Goal: Task Accomplishment & Management: Manage account settings

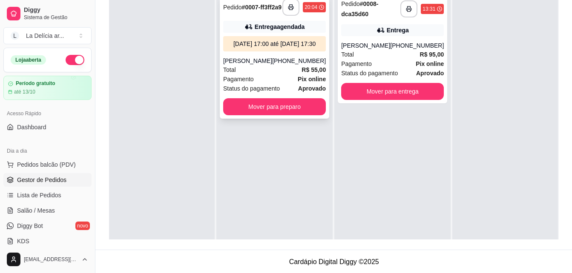
scroll to position [130, 0]
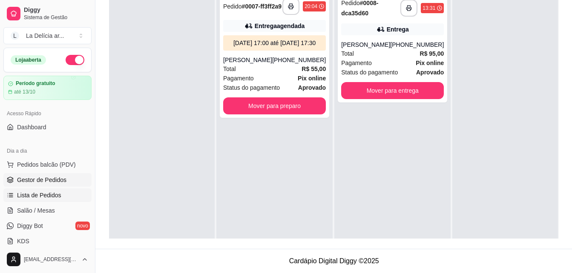
click at [45, 194] on span "Lista de Pedidos" at bounding box center [39, 195] width 44 height 9
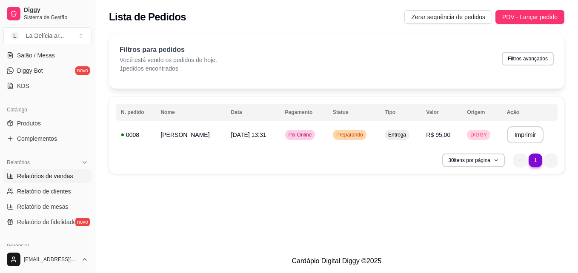
scroll to position [170, 0]
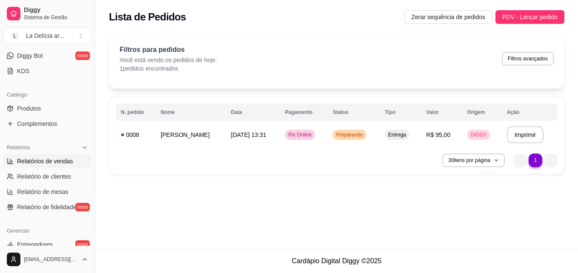
click at [54, 162] on span "Relatórios de vendas" at bounding box center [45, 161] width 56 height 9
select select "ALL"
select select "0"
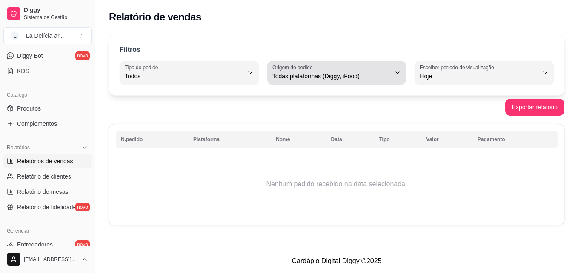
click at [299, 75] on span "Todas plataformas (Diggy, iFood)" at bounding box center [331, 76] width 119 height 9
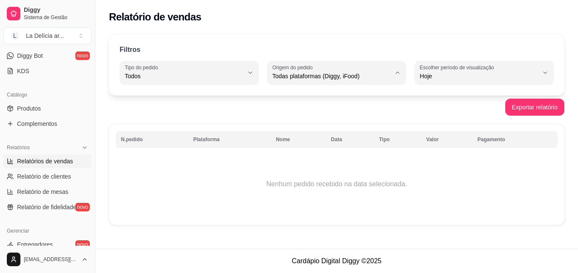
click at [298, 112] on span "Diggy" at bounding box center [333, 110] width 112 height 8
type input "DIGGY"
select select "DIGGY"
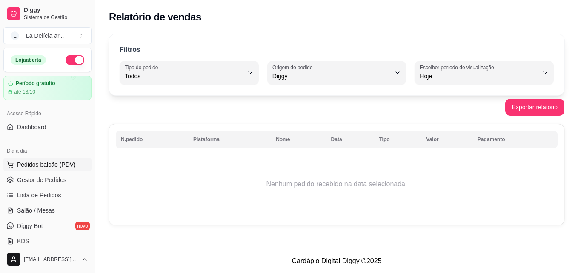
click at [41, 164] on span "Pedidos balcão (PDV)" at bounding box center [46, 165] width 59 height 9
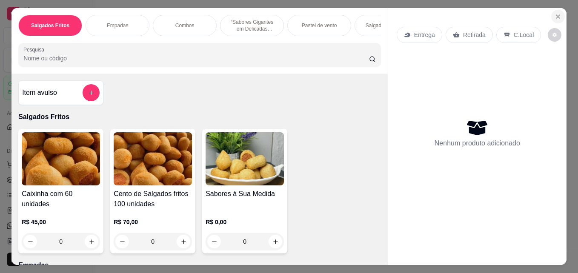
click at [557, 14] on icon "Close" at bounding box center [558, 16] width 7 height 7
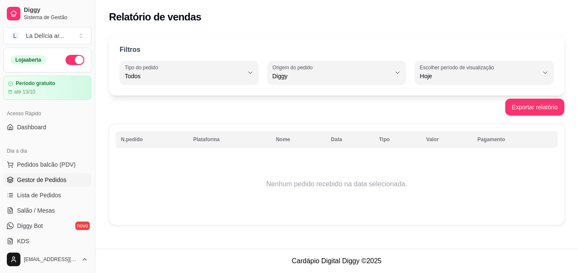
click at [53, 179] on span "Gestor de Pedidos" at bounding box center [41, 180] width 49 height 9
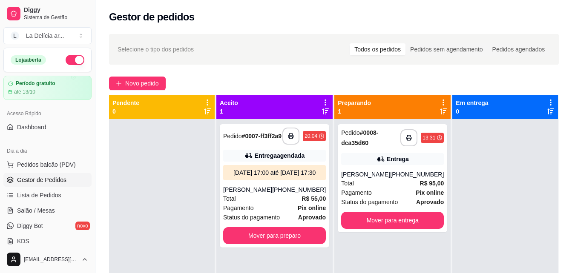
click at [288, 72] on div "**********" at bounding box center [333, 204] width 477 height 350
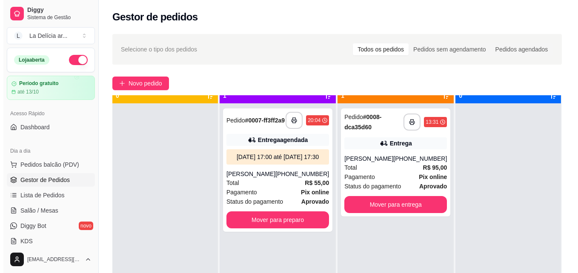
scroll to position [24, 0]
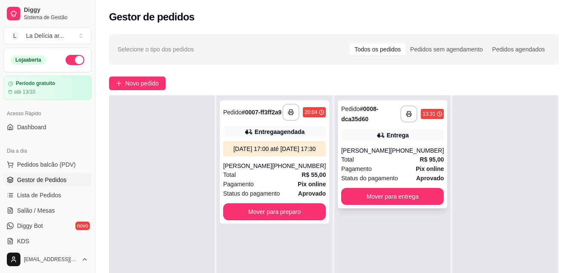
drag, startPoint x: 381, startPoint y: 150, endPoint x: 364, endPoint y: 135, distance: 22.9
click at [364, 135] on div "Entrega" at bounding box center [392, 135] width 103 height 12
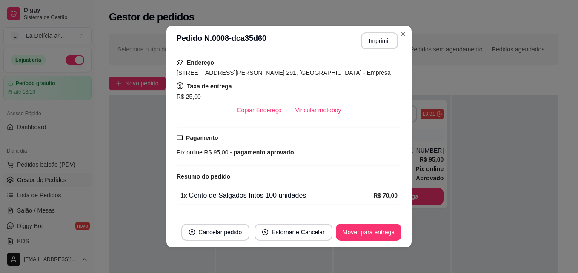
scroll to position [213, 0]
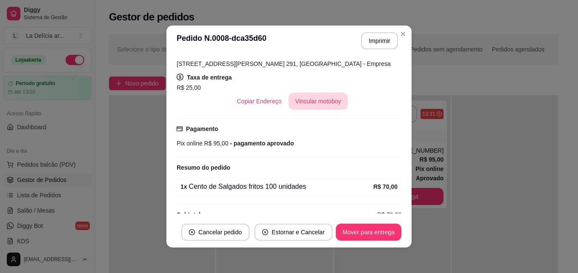
click at [321, 108] on button "Vincular motoboy" at bounding box center [319, 101] width 60 height 17
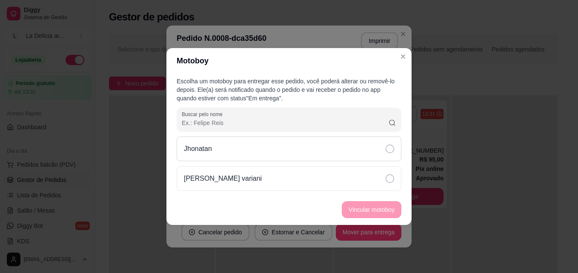
click at [390, 151] on icon at bounding box center [390, 149] width 9 height 9
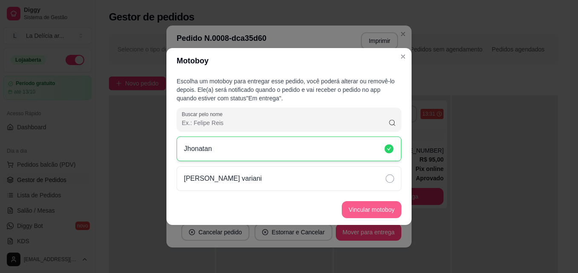
click at [366, 210] on button "Vincular motoboy" at bounding box center [372, 209] width 60 height 17
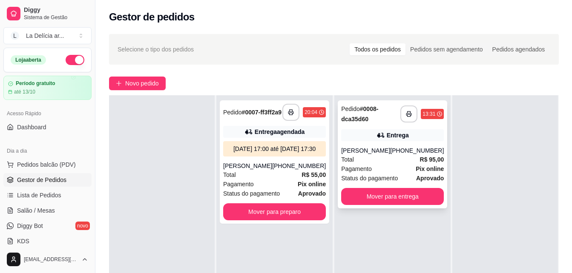
click at [373, 157] on div "Total R$ 95,00" at bounding box center [392, 159] width 103 height 9
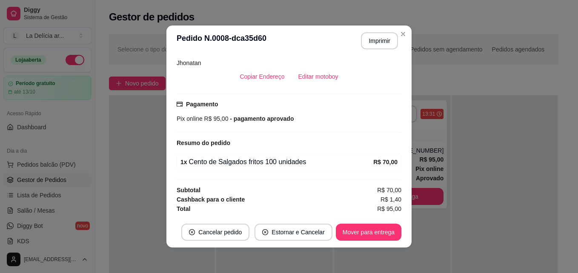
scroll to position [2, 0]
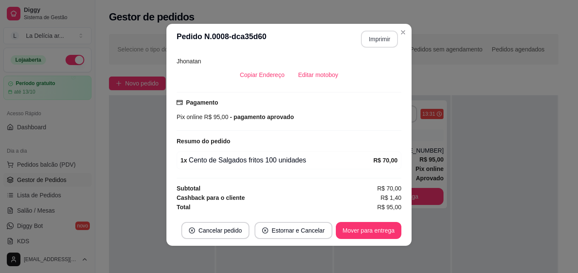
click at [380, 38] on button "Imprimir" at bounding box center [379, 39] width 37 height 17
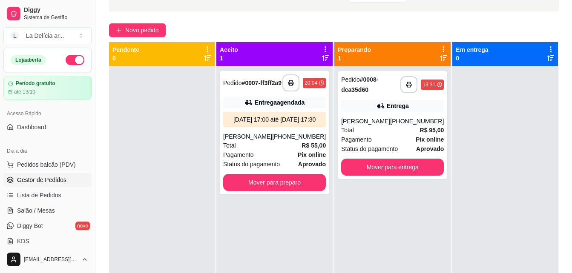
scroll to position [0, 0]
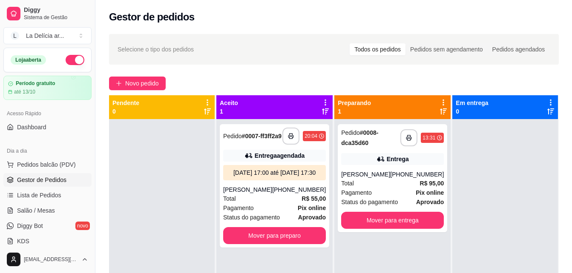
click at [405, 253] on div "**********" at bounding box center [392, 255] width 116 height 273
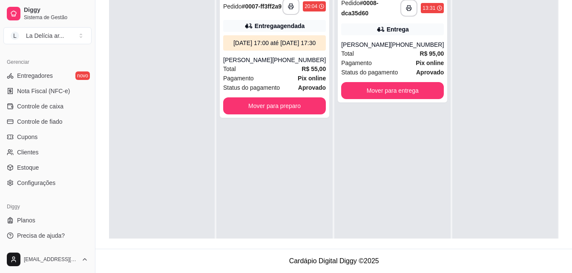
scroll to position [297, 0]
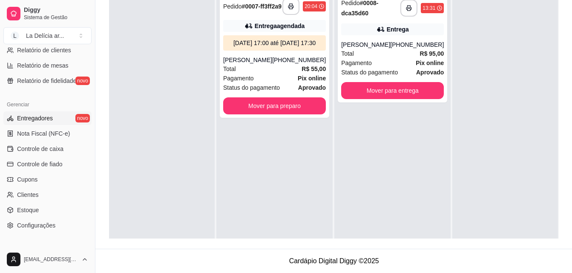
click at [32, 114] on link "Entregadores novo" at bounding box center [47, 119] width 88 height 14
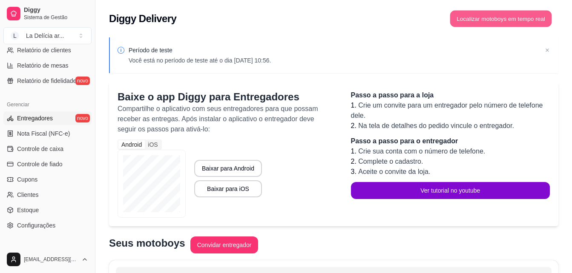
click at [478, 19] on button "Localizar motoboys em tempo real" at bounding box center [501, 19] width 102 height 17
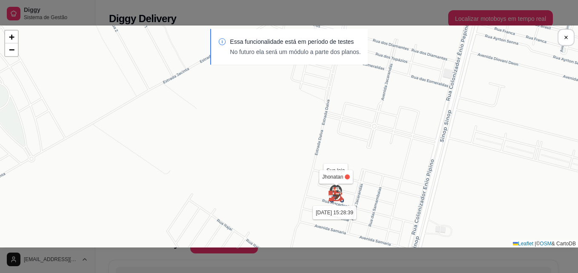
drag, startPoint x: 309, startPoint y: 117, endPoint x: 255, endPoint y: 235, distance: 130.1
click at [255, 238] on div "Sua loja Jhonatan 13/09 às 15:28:39 João Vitor Cervantes variani 15/09 às 11:34…" at bounding box center [289, 137] width 578 height 222
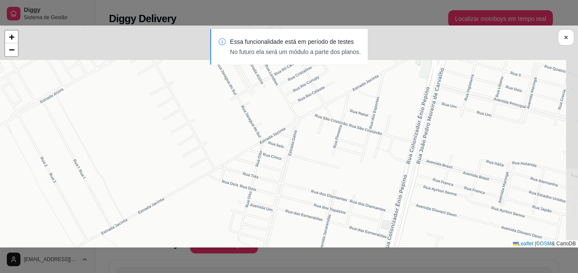
drag, startPoint x: 300, startPoint y: 156, endPoint x: 278, endPoint y: 249, distance: 95.4
click at [278, 258] on div "Sua loja Jhonatan 13/09 às 15:28:39 João Vitor Cervantes variani 15/09 às 11:34…" at bounding box center [289, 136] width 578 height 273
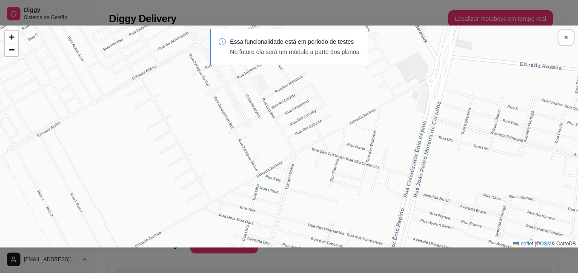
drag, startPoint x: 307, startPoint y: 107, endPoint x: 280, endPoint y: 264, distance: 159.4
click at [280, 271] on div "Sua loja Jhonatan 13/09 às 15:28:39 João Vitor Cervantes variani 15/09 às 11:34…" at bounding box center [289, 136] width 578 height 273
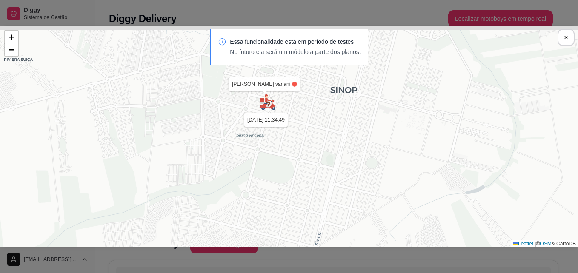
drag, startPoint x: 279, startPoint y: 128, endPoint x: 276, endPoint y: 199, distance: 70.8
click at [276, 199] on div "Sua loja Jhonatan [DATE] 15:28:39 [PERSON_NAME] variani [DATE] 11:34:49 + − Lea…" at bounding box center [289, 137] width 578 height 222
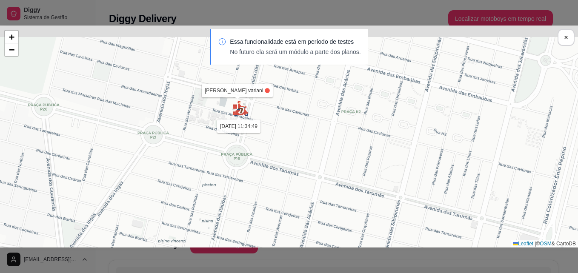
drag, startPoint x: 259, startPoint y: 119, endPoint x: 247, endPoint y: 163, distance: 46.0
click at [250, 153] on div "Sua loja Jhonatan 13/09 às 15:28:39 João Vitor Cervantes variani 15/09 às 11:34…" at bounding box center [289, 137] width 578 height 222
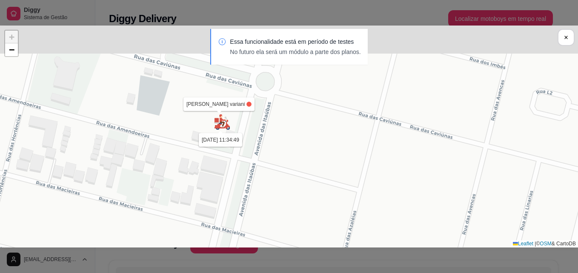
drag, startPoint x: 252, startPoint y: 77, endPoint x: 251, endPoint y: 178, distance: 100.5
click at [251, 178] on div "Sua loja Jhonatan 13/09 às 15:28:39 João Vitor Cervantes variani 15/09 às 11:34…" at bounding box center [289, 137] width 578 height 222
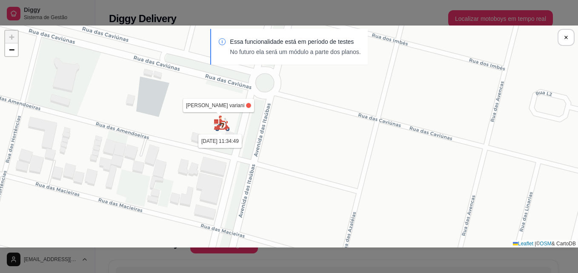
click at [257, 111] on div "Sua loja Jhonatan 13/09 às 15:28:39 João Vitor Cervantes variani 15/09 às 11:34…" at bounding box center [289, 137] width 578 height 222
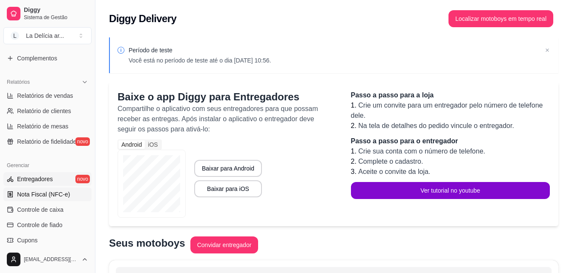
scroll to position [84, 0]
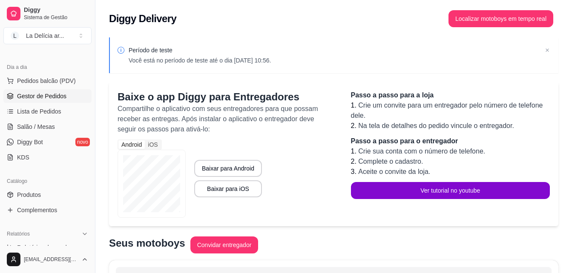
drag, startPoint x: 43, startPoint y: 97, endPoint x: 52, endPoint y: 97, distance: 8.1
click at [43, 97] on span "Gestor de Pedidos" at bounding box center [41, 96] width 49 height 9
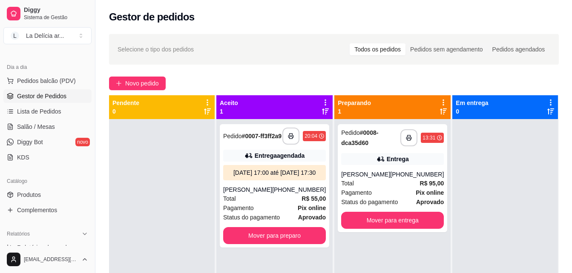
scroll to position [43, 0]
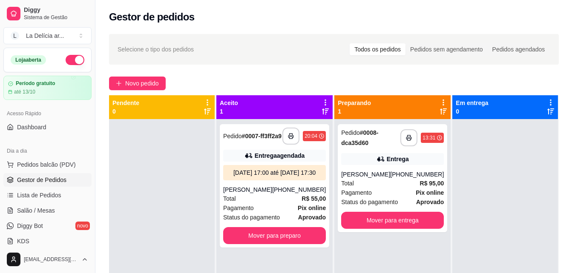
click at [349, 252] on div "**********" at bounding box center [392, 255] width 116 height 273
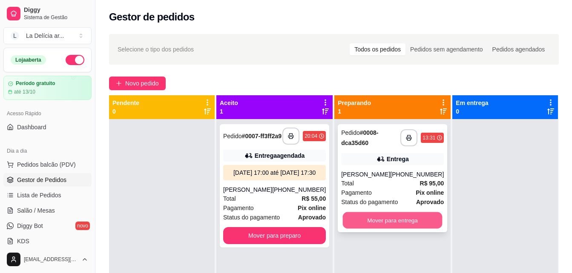
click at [377, 220] on button "Mover para entrega" at bounding box center [393, 220] width 100 height 17
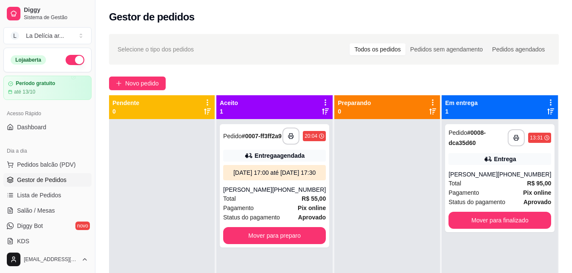
click at [179, 167] on div at bounding box center [162, 255] width 106 height 273
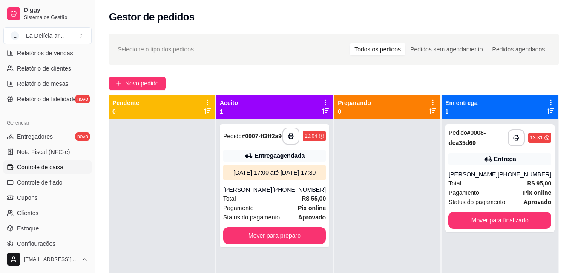
scroll to position [298, 0]
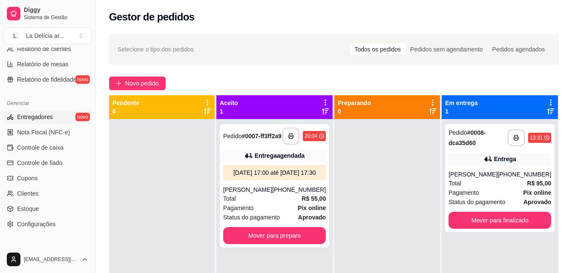
click at [51, 112] on link "Entregadores novo" at bounding box center [47, 117] width 88 height 14
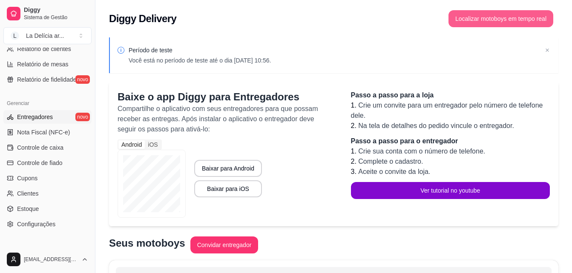
click at [501, 20] on button "Localizar motoboys em tempo real" at bounding box center [500, 18] width 105 height 17
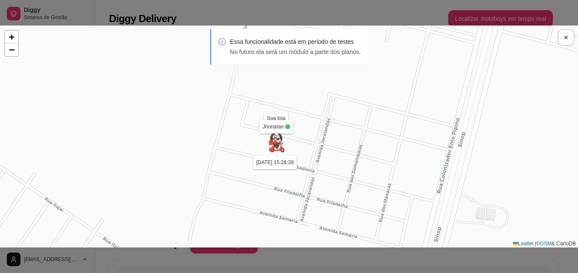
drag, startPoint x: 254, startPoint y: 108, endPoint x: 249, endPoint y: 161, distance: 52.7
click at [249, 161] on div "Sua loja Jhonatan 13/09 às 15:28:39 João Vitor Cervantes variani 15/09 às 11:34…" at bounding box center [289, 137] width 578 height 222
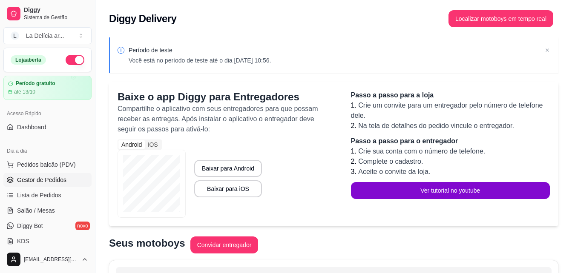
click at [46, 177] on span "Gestor de Pedidos" at bounding box center [41, 180] width 49 height 9
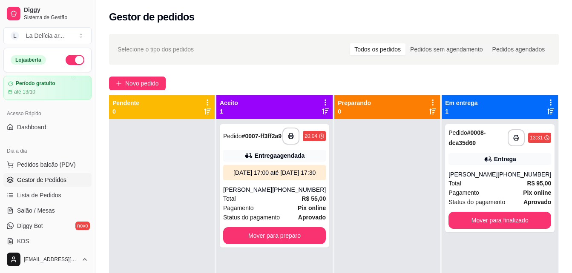
click at [185, 190] on div at bounding box center [162, 255] width 106 height 273
click at [479, 159] on div "Entrega" at bounding box center [499, 159] width 103 height 12
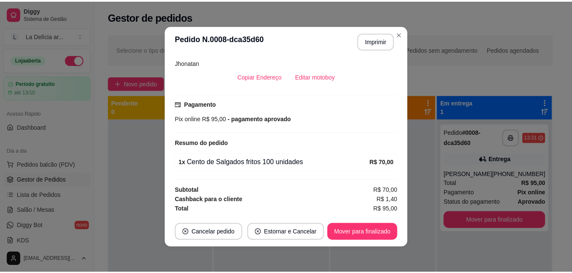
scroll to position [2, 0]
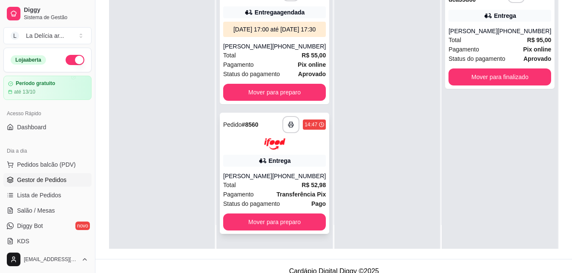
scroll to position [130, 0]
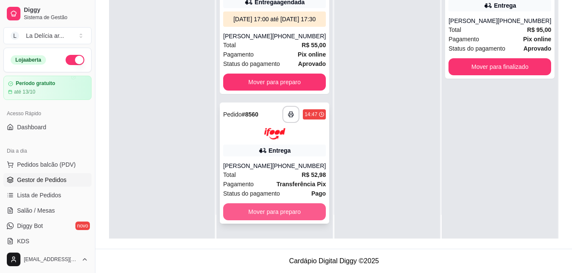
click at [277, 213] on button "Mover para preparo" at bounding box center [274, 212] width 103 height 17
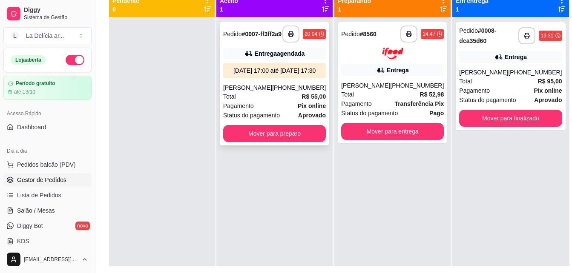
scroll to position [87, 0]
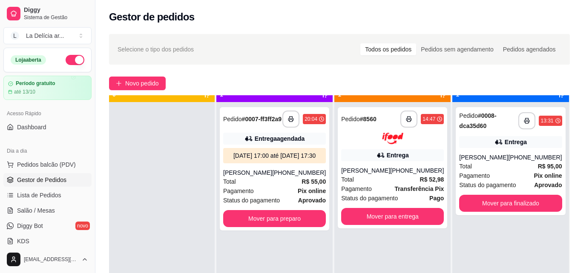
scroll to position [24, 0]
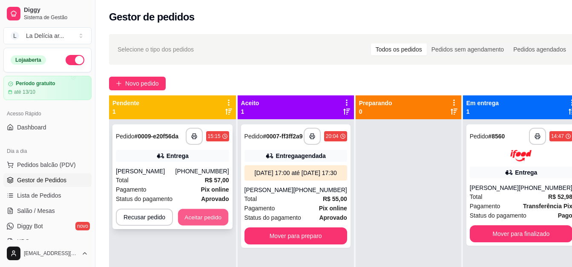
click at [208, 218] on button "Aceitar pedido" at bounding box center [203, 217] width 50 height 17
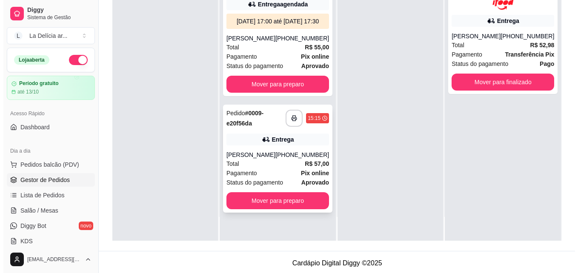
scroll to position [130, 0]
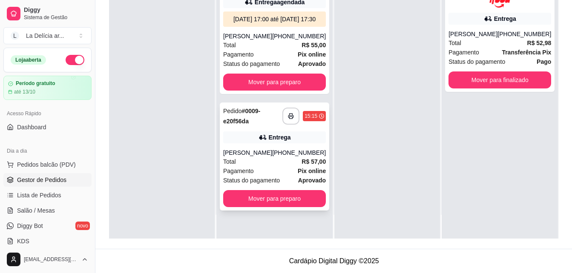
click at [293, 143] on div "Entrega" at bounding box center [274, 138] width 103 height 12
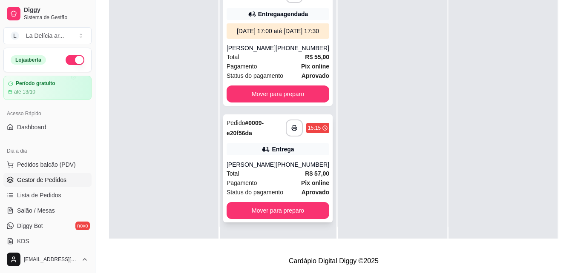
scroll to position [24, 0]
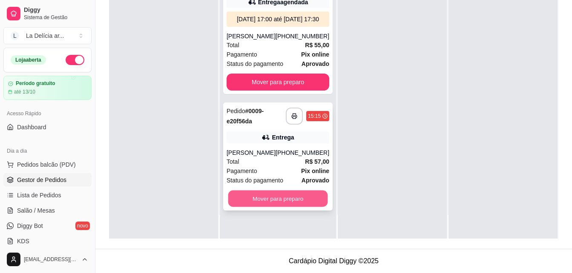
click at [284, 207] on button "Mover para preparo" at bounding box center [278, 199] width 100 height 17
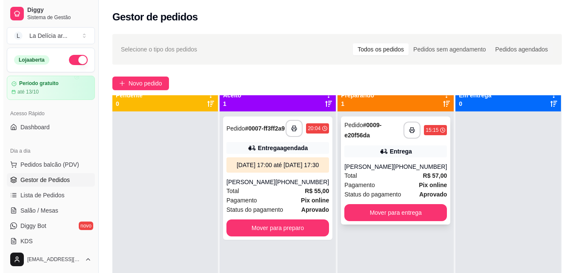
scroll to position [0, 0]
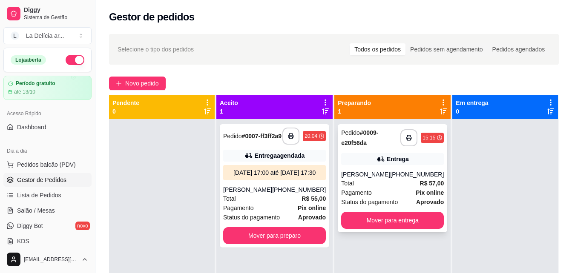
click at [388, 159] on div "Entrega" at bounding box center [398, 159] width 22 height 9
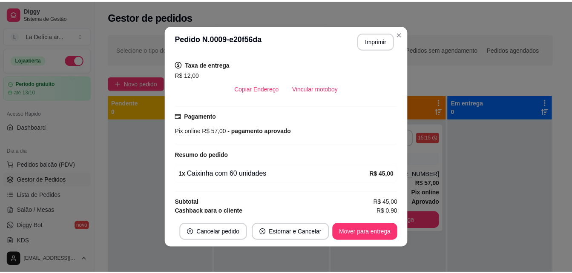
scroll to position [245, 0]
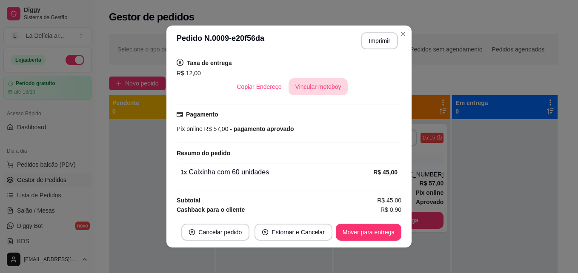
click at [313, 79] on button "Vincular motoboy" at bounding box center [319, 86] width 60 height 17
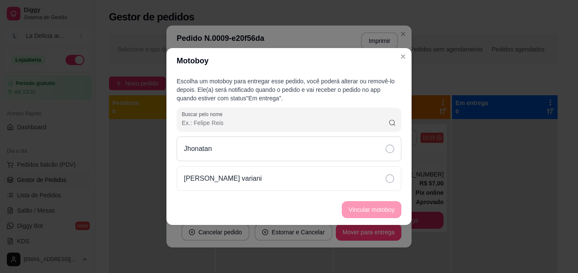
click at [277, 145] on div "Jhonatan" at bounding box center [289, 149] width 225 height 25
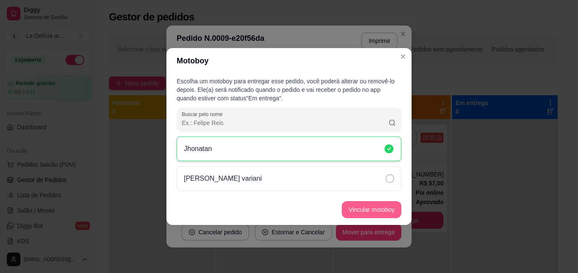
click at [368, 208] on button "Vincular motoboy" at bounding box center [372, 209] width 60 height 17
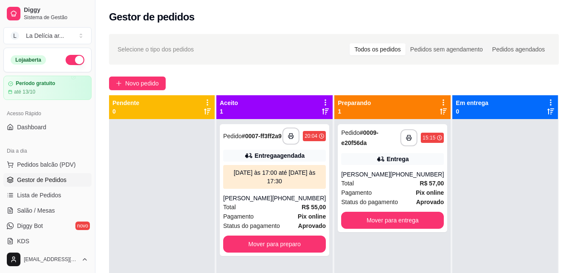
click at [172, 180] on div at bounding box center [162, 255] width 106 height 273
click at [184, 186] on div at bounding box center [162, 255] width 106 height 273
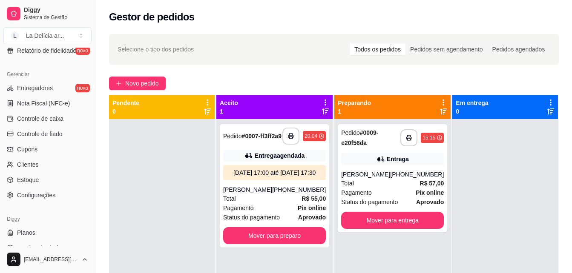
scroll to position [339, 0]
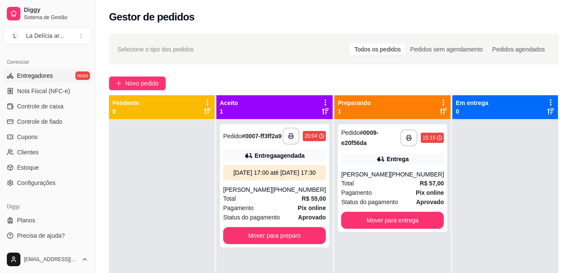
drag, startPoint x: 54, startPoint y: 75, endPoint x: 65, endPoint y: 75, distance: 10.7
click at [54, 75] on link "Entregadores novo" at bounding box center [47, 76] width 88 height 14
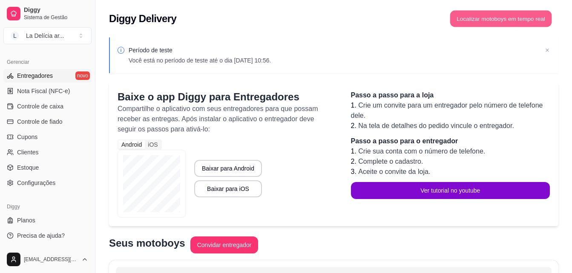
click at [510, 17] on button "Localizar motoboys em tempo real" at bounding box center [501, 19] width 102 height 17
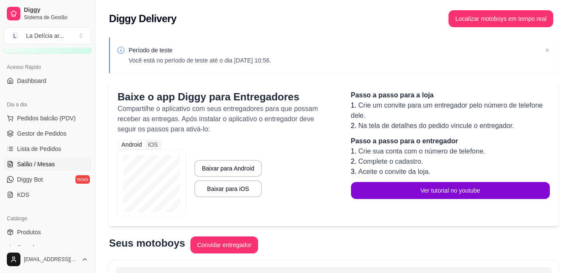
scroll to position [41, 0]
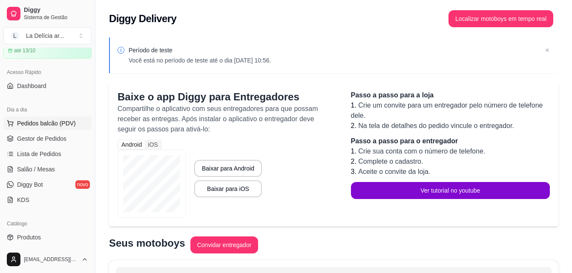
click at [55, 126] on span "Pedidos balcão (PDV)" at bounding box center [46, 123] width 59 height 9
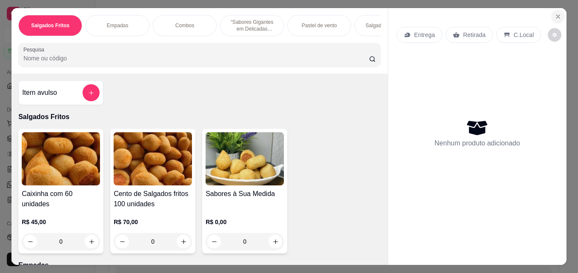
click at [555, 13] on icon "Close" at bounding box center [558, 16] width 7 height 7
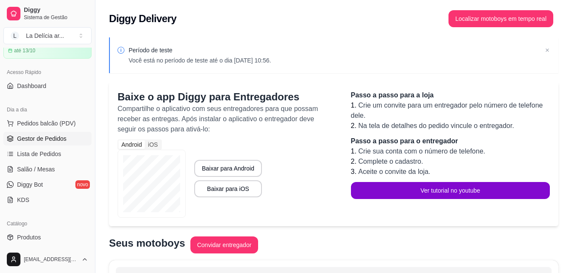
click at [58, 140] on span "Gestor de Pedidos" at bounding box center [41, 139] width 49 height 9
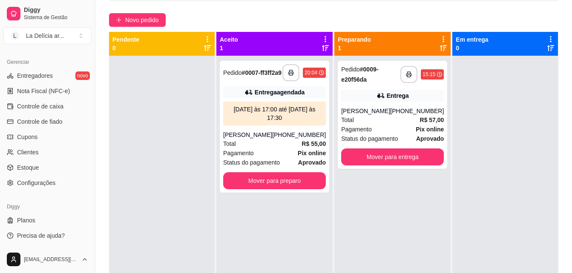
scroll to position [130, 0]
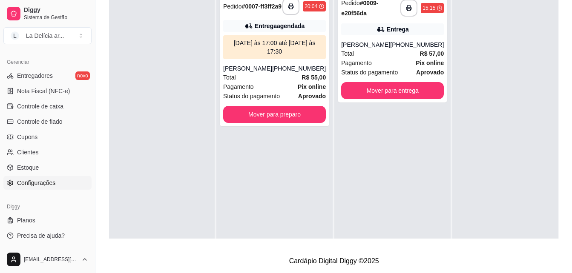
click at [50, 187] on span "Configurações" at bounding box center [36, 183] width 38 height 9
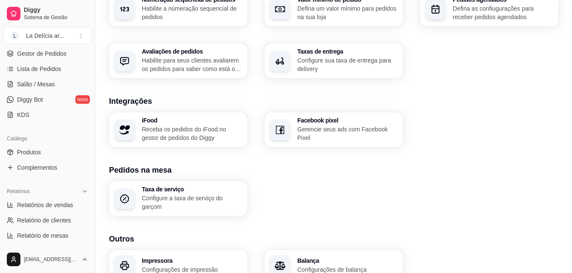
scroll to position [41, 0]
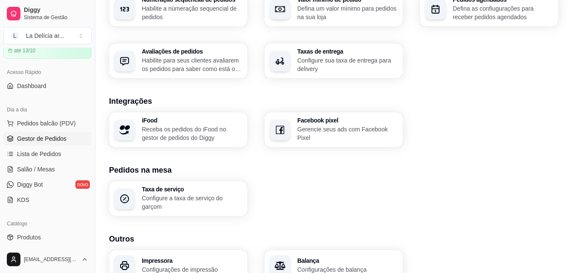
click at [42, 136] on span "Gestor de Pedidos" at bounding box center [41, 139] width 49 height 9
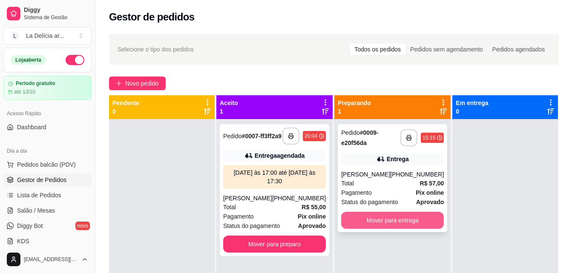
click at [397, 223] on button "Mover para entrega" at bounding box center [392, 220] width 103 height 17
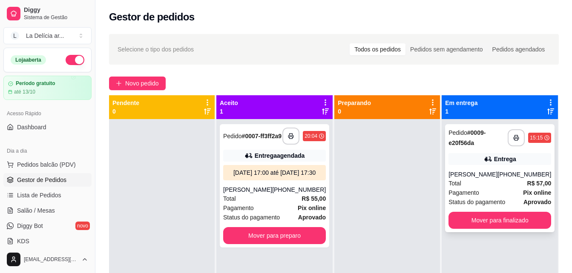
click at [485, 155] on icon at bounding box center [488, 159] width 9 height 9
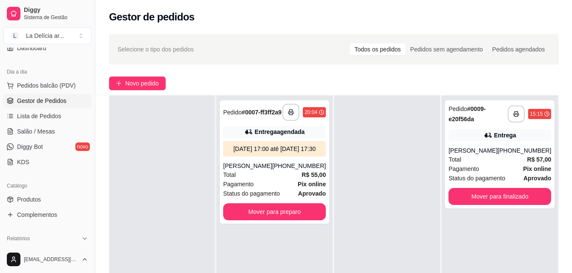
scroll to position [43, 0]
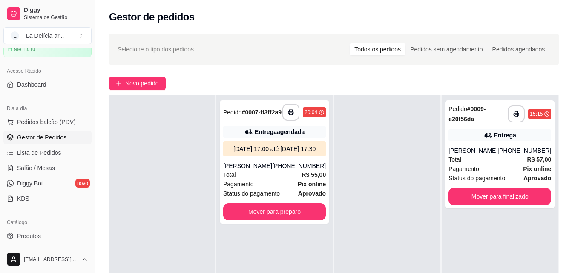
click at [37, 138] on span "Gestor de Pedidos" at bounding box center [41, 137] width 49 height 9
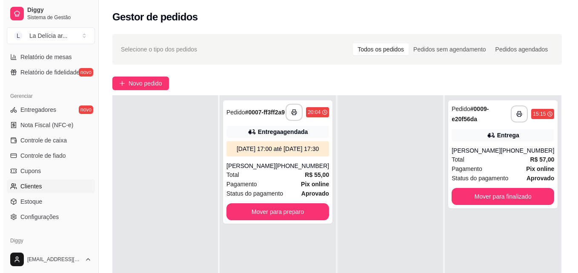
scroll to position [254, 0]
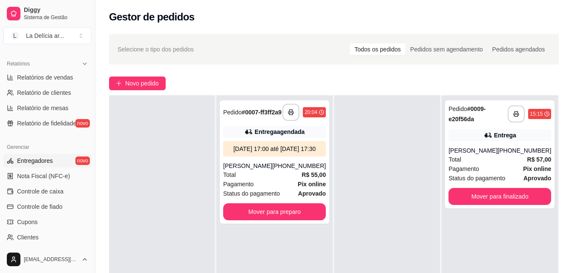
click at [32, 160] on span "Entregadores" at bounding box center [35, 161] width 36 height 9
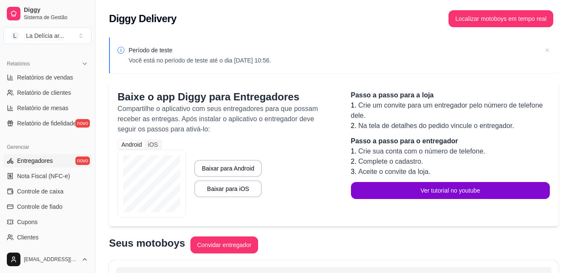
click at [545, 51] on icon at bounding box center [547, 50] width 9 height 9
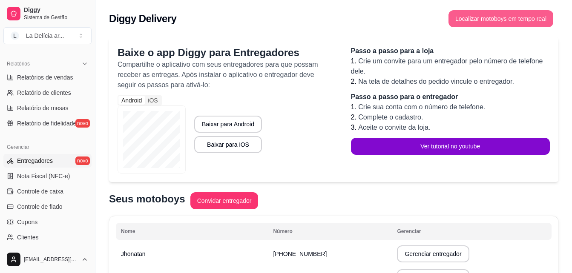
click at [507, 17] on button "Localizar motoboys em tempo real" at bounding box center [500, 18] width 105 height 17
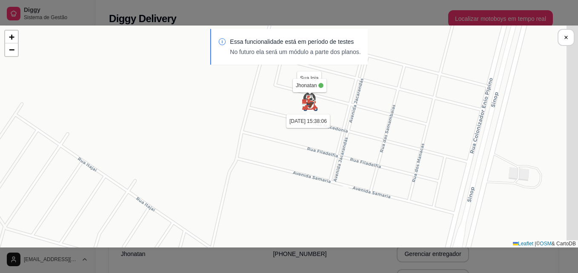
drag, startPoint x: 322, startPoint y: 125, endPoint x: 270, endPoint y: 172, distance: 70.0
click at [270, 172] on div "Sua loja Jhonatan [DATE] 15:38:06 [PERSON_NAME] variani [DATE] 11:34:49 + − Lea…" at bounding box center [289, 137] width 578 height 222
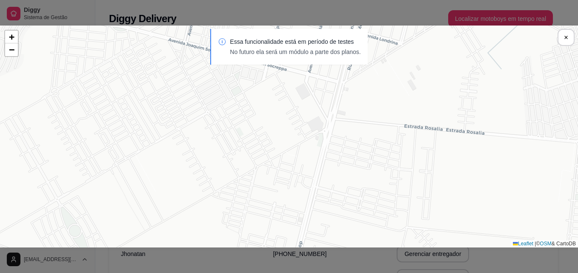
drag, startPoint x: 292, startPoint y: 95, endPoint x: 265, endPoint y: 186, distance: 95.0
click at [275, 235] on div "Sua loja Jhonatan [DATE] 15:38:06 [PERSON_NAME] variani [DATE] 11:34:49 + − Lea…" at bounding box center [289, 137] width 578 height 222
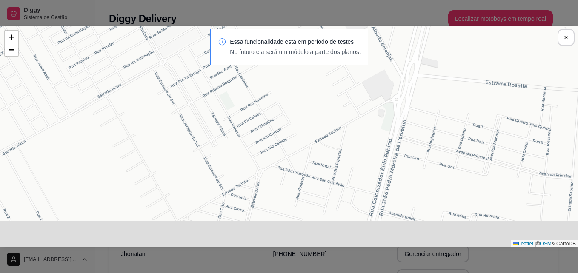
drag, startPoint x: 295, startPoint y: 141, endPoint x: 306, endPoint y: 16, distance: 125.2
click at [303, 15] on div "Sua loja Jhonatan [DATE] 15:38:06 [PERSON_NAME] variani [DATE] 11:34:49 + − Lea…" at bounding box center [289, 136] width 578 height 273
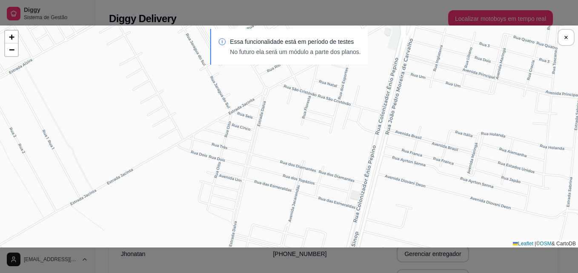
drag, startPoint x: 339, startPoint y: 212, endPoint x: 309, endPoint y: 85, distance: 130.9
click at [309, 88] on div "Sua loja Jhonatan [DATE] 15:38:06 [PERSON_NAME] variani [DATE] 11:34:49 + − Lea…" at bounding box center [289, 137] width 578 height 222
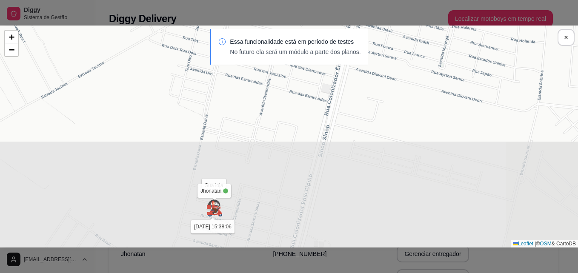
drag, startPoint x: 309, startPoint y: 80, endPoint x: 316, endPoint y: 65, distance: 17.1
click at [309, 75] on div "Sua loja Jhonatan [DATE] 15:38:06 [PERSON_NAME] variani [DATE] 11:34:49 + − Lea…" at bounding box center [289, 137] width 578 height 222
click at [310, 70] on div "Essa funcionalidade está em período de testes No futuro ela será um módulo a pa…" at bounding box center [289, 51] width 578 height 44
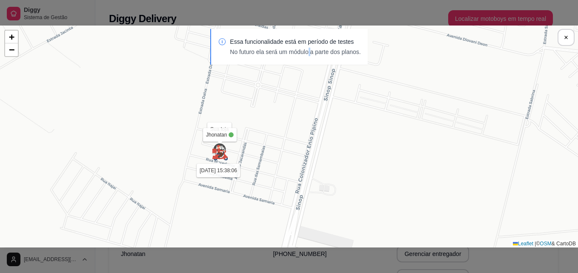
drag, startPoint x: 290, startPoint y: 195, endPoint x: 306, endPoint y: 132, distance: 65.0
click at [306, 132] on div "Sua loja Jhonatan [DATE] 15:38:06 [PERSON_NAME] variani [DATE] 11:34:49 + − Lea…" at bounding box center [289, 137] width 578 height 222
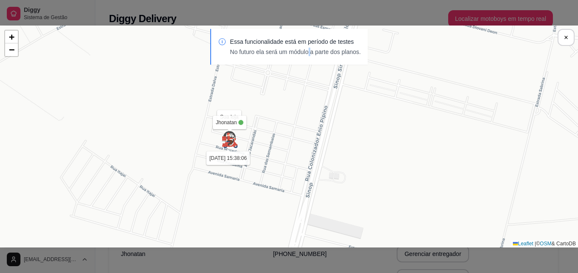
click at [309, 129] on div "Sua loja Jhonatan [DATE] 15:38:06 [PERSON_NAME] variani [DATE] 11:34:49 + − Lea…" at bounding box center [289, 137] width 578 height 222
click at [315, 120] on div "Sua loja Jhonatan [DATE] 15:38:06 [PERSON_NAME] variani [DATE] 11:34:49 + − Lea…" at bounding box center [289, 137] width 578 height 222
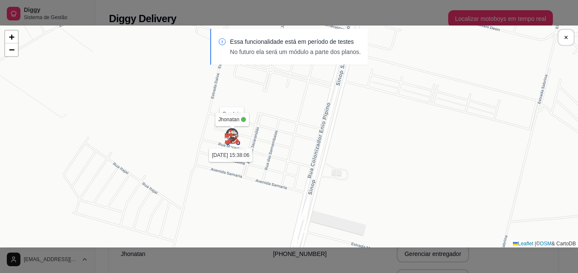
click at [319, 71] on div "Essa funcionalidade está em período de testes No futuro ela será um módulo a pa…" at bounding box center [289, 51] width 578 height 44
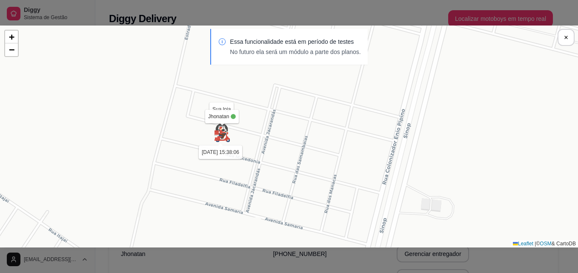
drag, startPoint x: 269, startPoint y: 128, endPoint x: 267, endPoint y: 208, distance: 80.1
click at [267, 208] on div "Sua loja Jhonatan [DATE] 15:38:06 [PERSON_NAME] variani [DATE] 11:34:49 + − Lea…" at bounding box center [289, 137] width 578 height 222
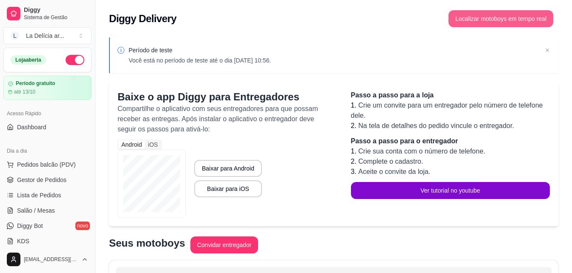
click at [510, 20] on button "Localizar motoboys em tempo real" at bounding box center [500, 18] width 105 height 17
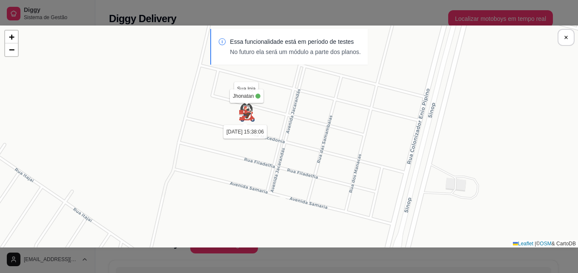
drag, startPoint x: 290, startPoint y: 97, endPoint x: 284, endPoint y: 123, distance: 26.1
click at [284, 123] on div "Sua loja Jhonatan [DATE] 15:38:06 [PERSON_NAME] variani [DATE] 11:34:49 + − Lea…" at bounding box center [289, 137] width 578 height 222
click at [158, 127] on div "Sua loja Jhonatan [DATE] 15:38:06 [PERSON_NAME] variani [DATE] 11:34:49 + − Lea…" at bounding box center [289, 137] width 578 height 222
click at [229, 132] on div "Sua loja Jhonatan [DATE] 15:38:06 [PERSON_NAME] variani [DATE] 11:34:49 + − Lea…" at bounding box center [289, 137] width 578 height 222
click at [226, 117] on div "Sua loja Jhonatan [DATE] 15:38:06 [PERSON_NAME] variani [DATE] 11:34:49 + − Lea…" at bounding box center [289, 137] width 578 height 222
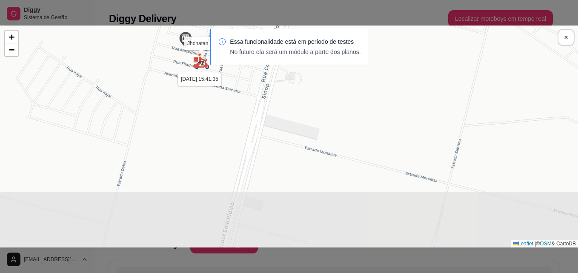
drag, startPoint x: 319, startPoint y: 188, endPoint x: 268, endPoint y: 120, distance: 84.8
click at [268, 120] on div "Sua loja Jhonatan 16/09 às 15:41:35 João Vitor Cervantes variani 15/09 às 11:34…" at bounding box center [289, 137] width 578 height 222
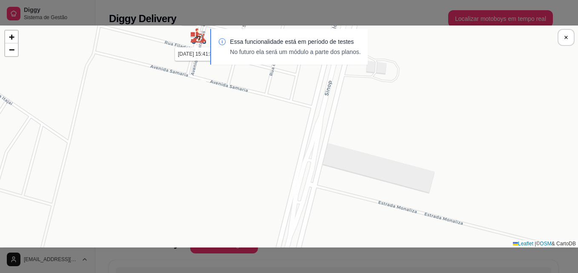
drag, startPoint x: 226, startPoint y: 118, endPoint x: 227, endPoint y: 195, distance: 76.6
click at [227, 195] on div "Sua loja Jhonatan 16/09 às 15:41:35 João Vitor Cervantes variani 15/09 às 11:34…" at bounding box center [289, 137] width 578 height 222
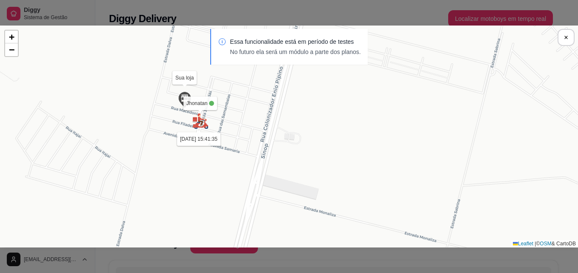
click at [271, 168] on div "Sua loja Jhonatan [DATE] 15:41:35 [PERSON_NAME] variani [DATE] 11:34:49 + − Lea…" at bounding box center [289, 137] width 578 height 222
click at [175, 120] on div "Sua loja Jhonatan [DATE] 15:41:35 [PERSON_NAME] variani [DATE] 11:34:49 + − Lea…" at bounding box center [289, 137] width 578 height 222
click at [328, 90] on div "Sua loja Jhonatan 16/09 às 15:41:35 João Vitor Cervantes variani 15/09 às 11:34…" at bounding box center [289, 137] width 578 height 222
click at [237, 54] on p "No futuro ela será um módulo a parte dos planos." at bounding box center [295, 52] width 131 height 9
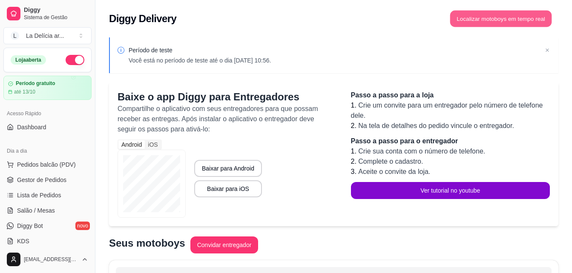
click at [514, 23] on button "Localizar motoboys em tempo real" at bounding box center [501, 19] width 102 height 17
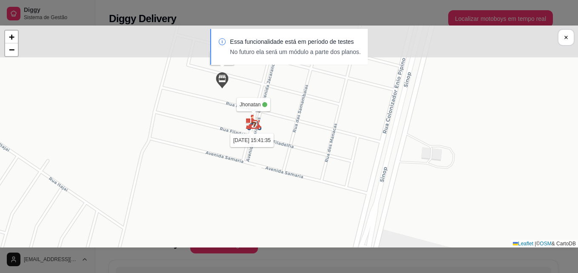
drag, startPoint x: 289, startPoint y: 125, endPoint x: 274, endPoint y: 184, distance: 61.4
click at [274, 184] on div "Sua loja Jhonatan 16/09 às 15:41:35 João Vitor Cervantes variani 15/09 às 11:34…" at bounding box center [289, 137] width 578 height 222
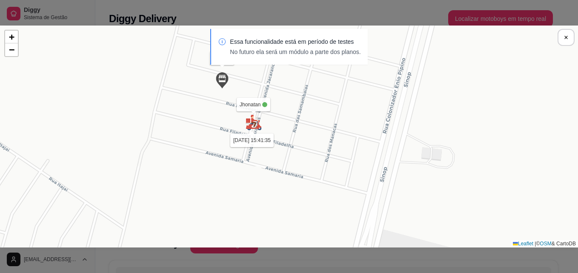
click at [255, 123] on img at bounding box center [253, 122] width 17 height 17
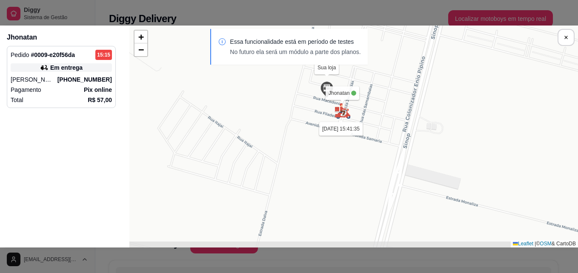
drag, startPoint x: 405, startPoint y: 184, endPoint x: 355, endPoint y: 155, distance: 58.0
click at [355, 155] on div "Sua loja Jhonatan 16/09 às 15:41:35 João Vitor Cervantes variani 15/09 às 11:34…" at bounding box center [353, 137] width 449 height 222
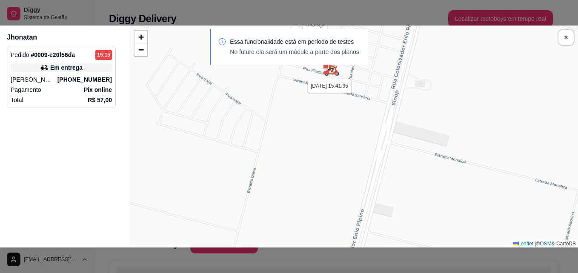
drag, startPoint x: 359, startPoint y: 166, endPoint x: 354, endPoint y: 123, distance: 43.8
click at [354, 123] on div "Sua loja Jhonatan 16/09 às 15:41:35 João Vitor Cervantes variani 15/09 às 11:34…" at bounding box center [353, 137] width 449 height 222
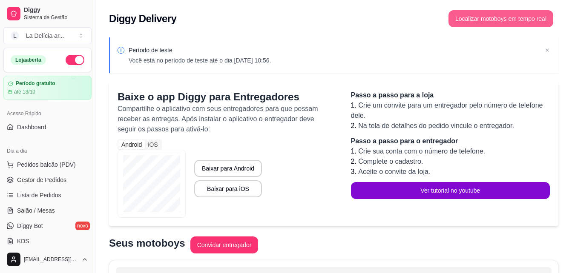
click at [522, 20] on div "Diggy Delivery Localizar motoboys em tempo real" at bounding box center [333, 16] width 476 height 32
click at [498, 22] on button "Localizar motoboys em tempo real" at bounding box center [501, 19] width 102 height 17
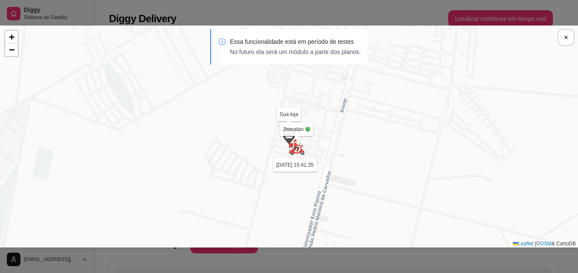
click at [300, 129] on div "Sua loja Jhonatan 16/09 às 15:41:35 João Vitor Cervantes variani 15/09 às 11:34…" at bounding box center [289, 137] width 578 height 222
click at [309, 136] on div "Sua loja Jhonatan 16/09 às 15:41:35 João Vitor Cervantes variani 15/09 às 11:34…" at bounding box center [289, 137] width 578 height 222
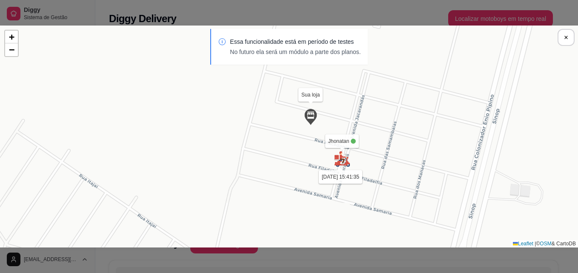
click at [337, 181] on div "Sua loja Jhonatan 16/09 às 15:41:35 João Vitor Cervantes variani 15/09 às 11:34…" at bounding box center [289, 137] width 578 height 222
click at [341, 147] on div "Sua loja Jhonatan 16/09 às 15:41:35 João Vitor Cervantes variani 15/09 às 11:34…" at bounding box center [289, 137] width 578 height 222
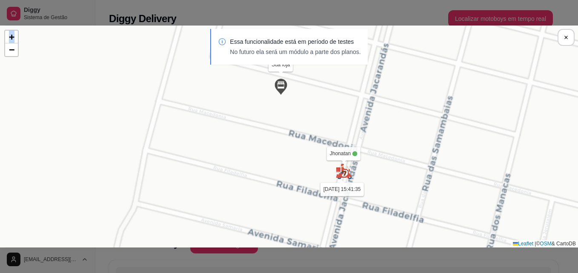
click at [341, 147] on div "Sua loja Jhonatan 16/09 às 15:41:35 João Vitor Cervantes variani 15/09 às 11:34…" at bounding box center [289, 137] width 578 height 222
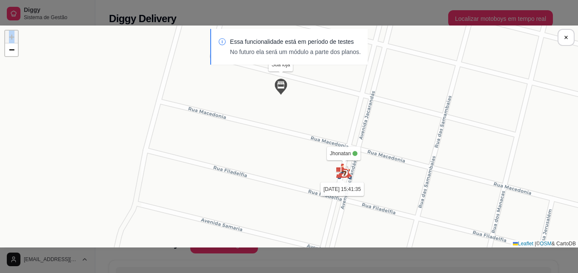
drag, startPoint x: 341, startPoint y: 147, endPoint x: 341, endPoint y: 186, distance: 38.7
click at [341, 186] on div "Sua loja Jhonatan 16/09 às 15:41:35 João Vitor Cervantes variani 15/09 às 11:34…" at bounding box center [289, 137] width 578 height 222
click at [342, 194] on div "Sua loja Jhonatan 16/09 às 15:41:35 João Vitor Cervantes variani 15/09 às 11:34…" at bounding box center [289, 137] width 578 height 222
click at [341, 168] on img at bounding box center [344, 171] width 17 height 17
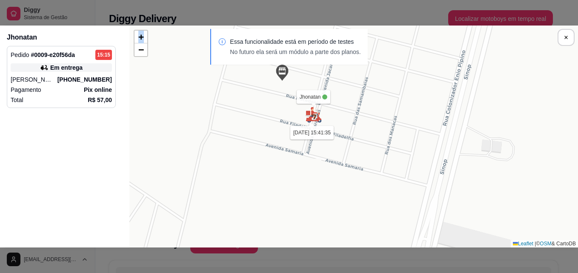
drag, startPoint x: 460, startPoint y: 194, endPoint x: 306, endPoint y: 138, distance: 163.4
click at [306, 138] on div "Sua loja Jhonatan 16/09 às 15:41:35 João Vitor Cervantes variani 15/09 às 11:34…" at bounding box center [353, 137] width 449 height 222
click at [307, 139] on div "Sua loja Jhonatan 16/09 às 15:41:35 João Vitor Cervantes variani 15/09 às 11:34…" at bounding box center [353, 137] width 449 height 222
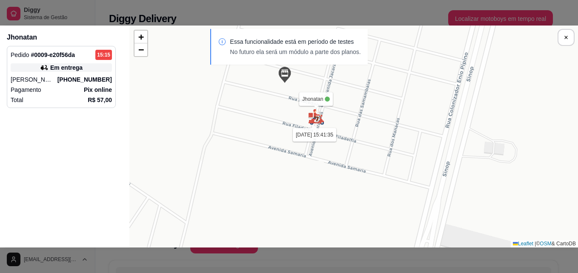
click at [143, 52] on div "Essa funcionalidade está em período de testes No futuro ela será um módulo a pa…" at bounding box center [289, 51] width 578 height 44
click at [141, 50] on div "Essa funcionalidade está em período de testes No futuro ela será um módulo a pa…" at bounding box center [289, 51] width 578 height 44
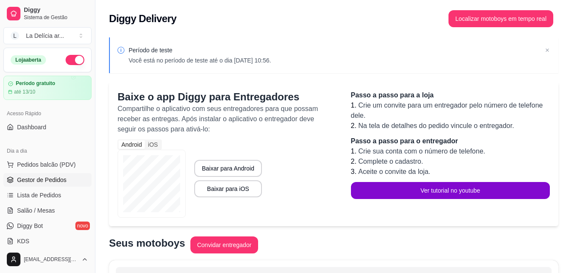
click at [49, 181] on span "Gestor de Pedidos" at bounding box center [41, 180] width 49 height 9
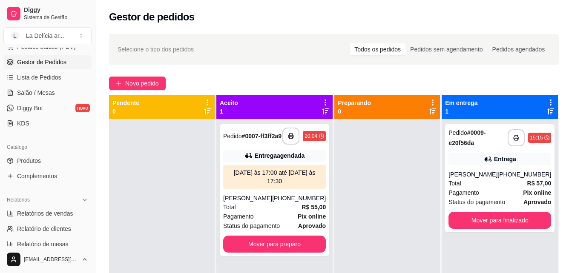
scroll to position [128, 0]
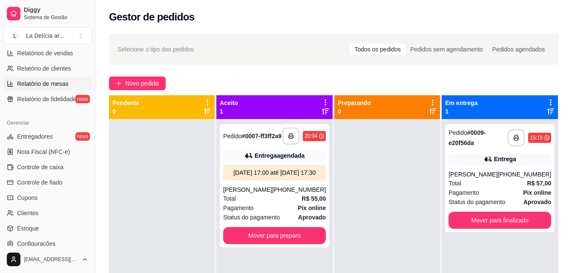
scroll to position [298, 0]
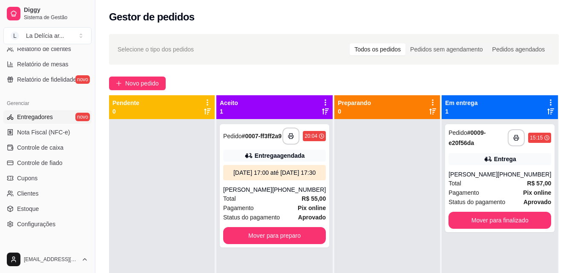
click at [40, 118] on span "Entregadores" at bounding box center [35, 117] width 36 height 9
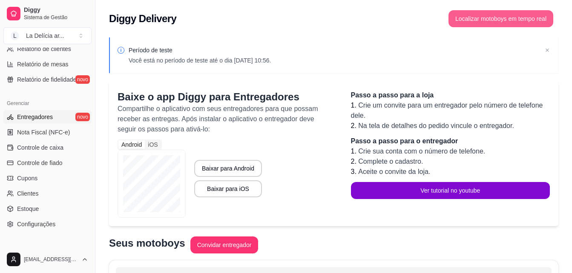
click at [496, 21] on button "Localizar motoboys em tempo real" at bounding box center [500, 18] width 105 height 17
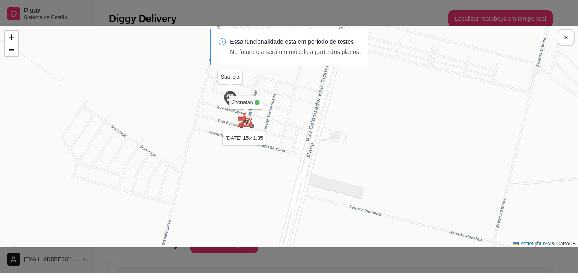
click at [250, 124] on img at bounding box center [246, 120] width 17 height 17
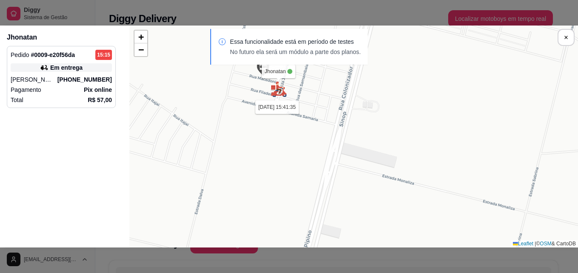
drag, startPoint x: 392, startPoint y: 146, endPoint x: 306, endPoint y: 154, distance: 86.4
click at [306, 154] on div "Sua loja Jhonatan 16/09 às 15:41:35 João Vitor Cervantes variani 15/09 às 11:34…" at bounding box center [353, 137] width 449 height 222
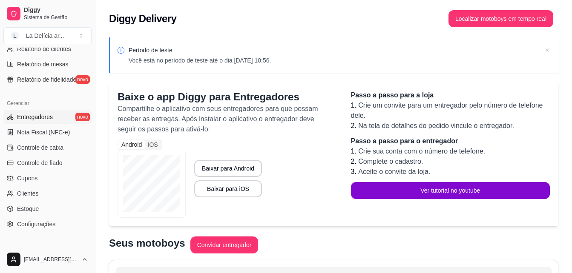
click at [548, 50] on icon at bounding box center [547, 50] width 9 height 9
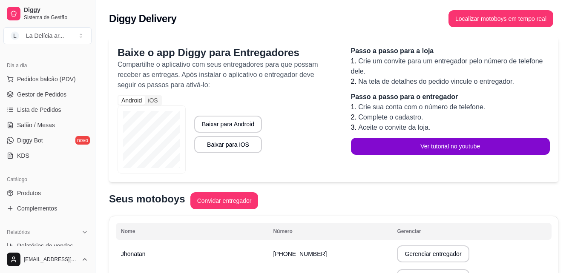
scroll to position [85, 0]
click at [44, 97] on span "Gestor de Pedidos" at bounding box center [41, 95] width 49 height 9
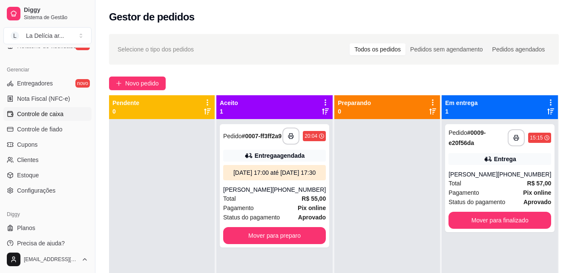
scroll to position [339, 0]
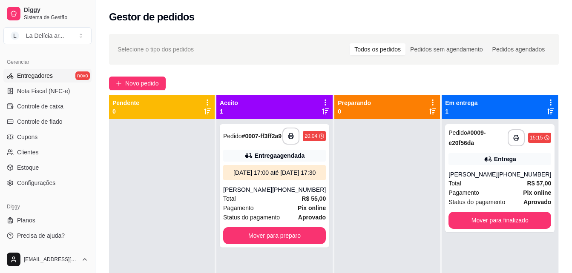
click at [32, 72] on span "Entregadores" at bounding box center [35, 76] width 36 height 9
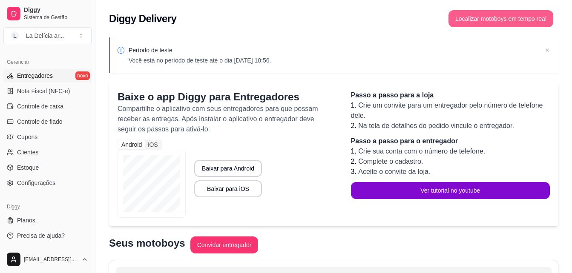
click at [502, 20] on button "Localizar motoboys em tempo real" at bounding box center [500, 18] width 105 height 17
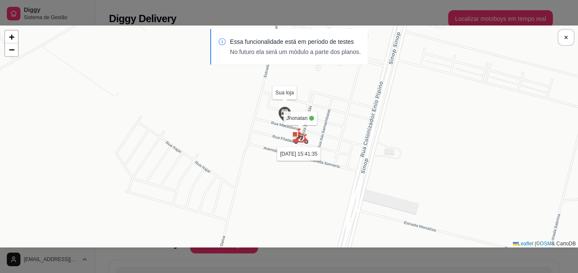
click at [303, 142] on img at bounding box center [300, 136] width 17 height 17
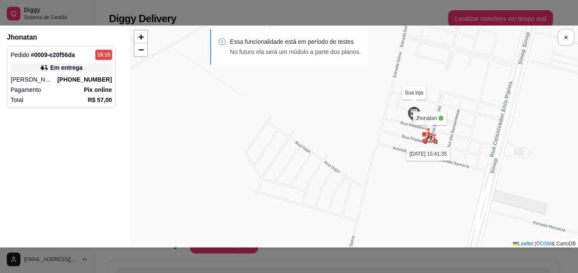
click at [438, 143] on img at bounding box center [430, 136] width 17 height 17
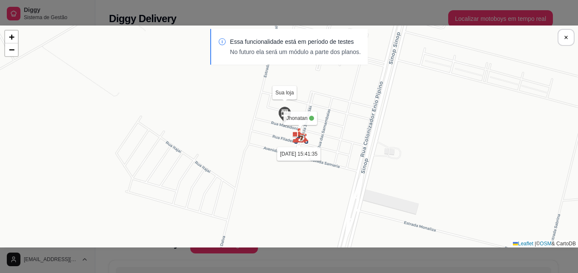
click at [307, 141] on img at bounding box center [300, 136] width 17 height 17
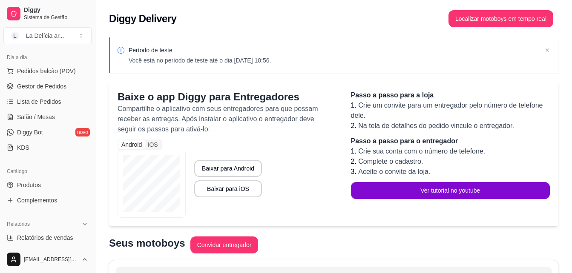
scroll to position [41, 0]
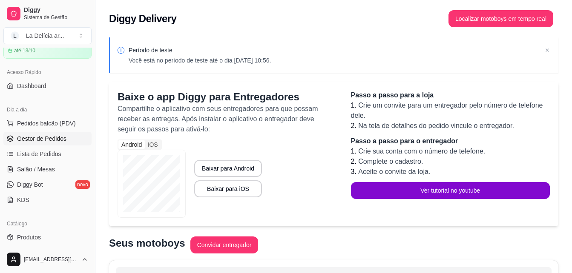
click at [43, 138] on span "Gestor de Pedidos" at bounding box center [41, 139] width 49 height 9
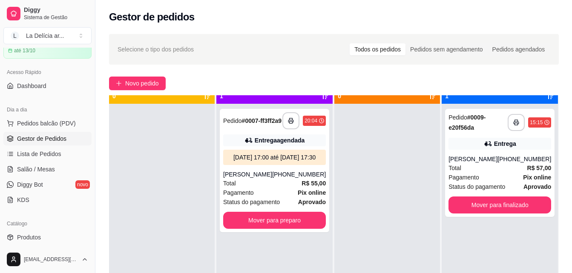
scroll to position [24, 0]
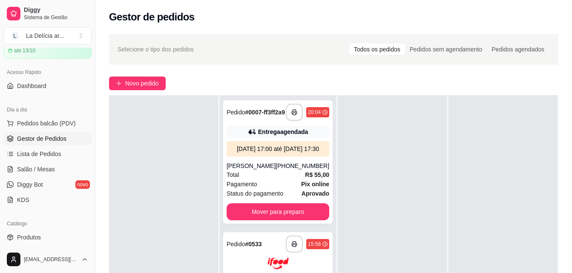
click at [179, 178] on div at bounding box center [163, 231] width 109 height 273
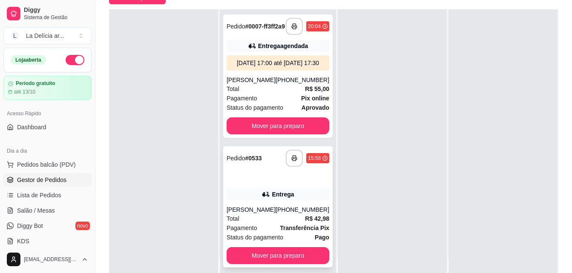
scroll to position [130, 0]
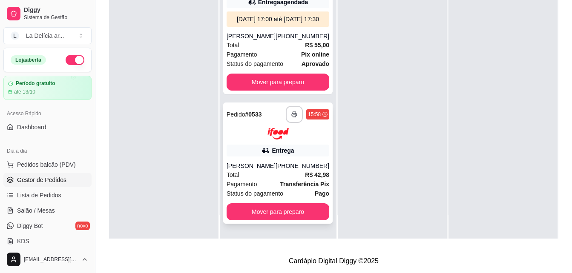
click at [293, 132] on div at bounding box center [278, 133] width 103 height 11
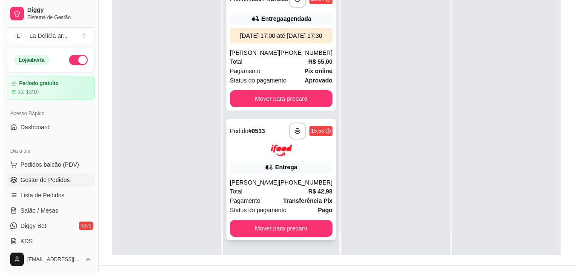
scroll to position [130, 0]
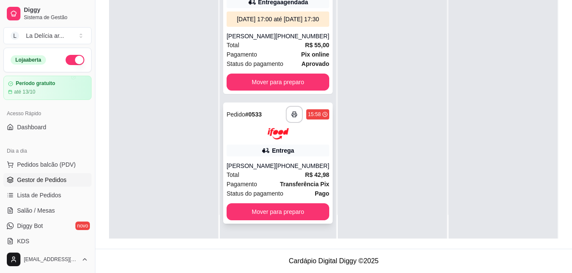
click at [265, 150] on div "Entrega" at bounding box center [278, 151] width 103 height 12
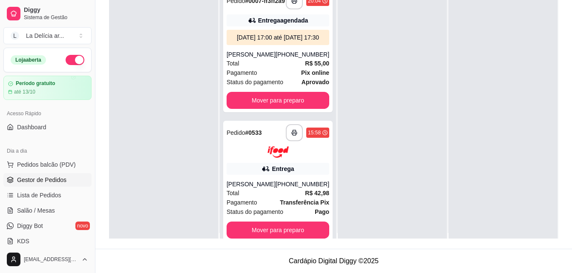
scroll to position [0, 0]
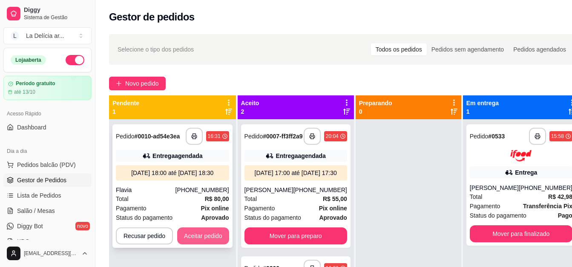
click at [194, 234] on button "Aceitar pedido" at bounding box center [203, 235] width 52 height 17
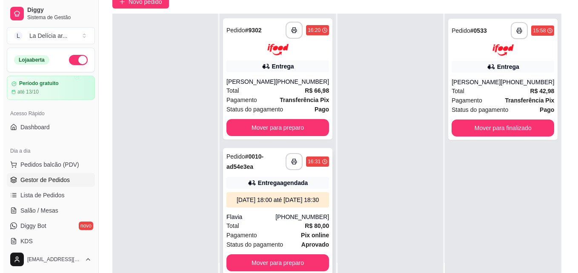
scroll to position [85, 0]
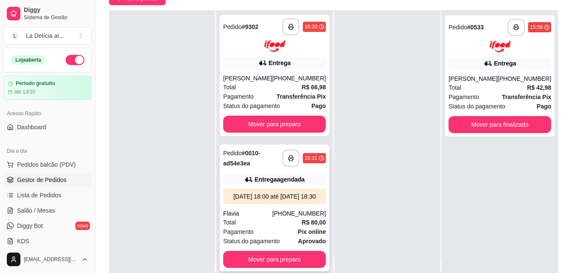
click at [277, 192] on div "[DATE] 18:00 até [DATE] 18:30" at bounding box center [275, 196] width 96 height 9
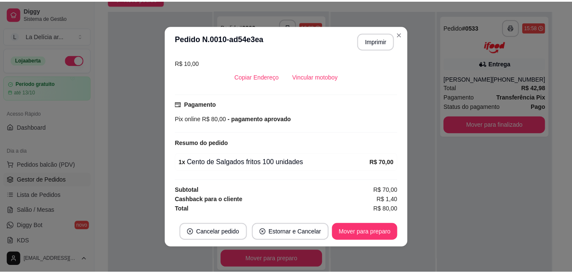
scroll to position [0, 0]
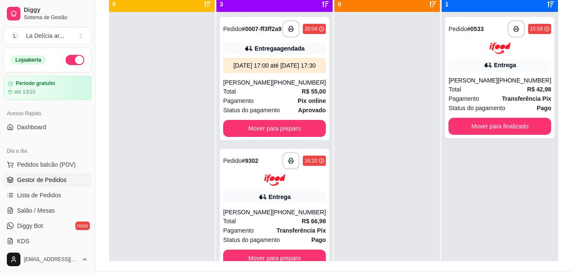
scroll to position [87, 0]
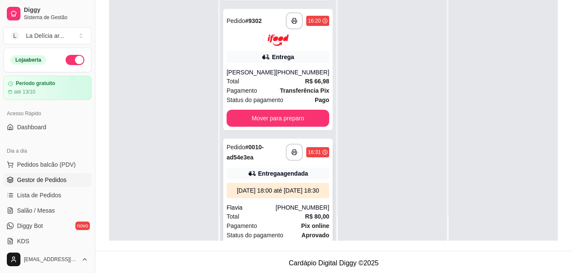
scroll to position [76, 0]
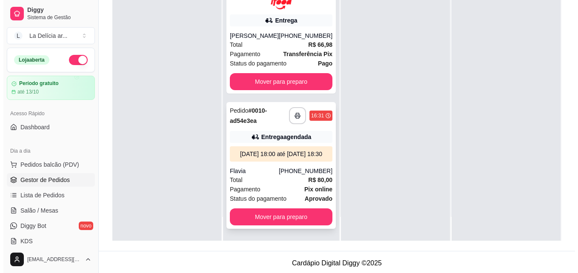
scroll to position [130, 0]
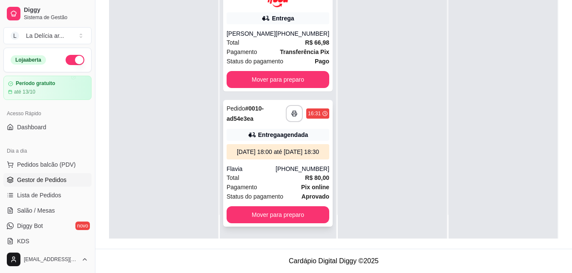
click at [277, 149] on div "[DATE] 18:00 até [DATE] 18:30" at bounding box center [278, 152] width 96 height 9
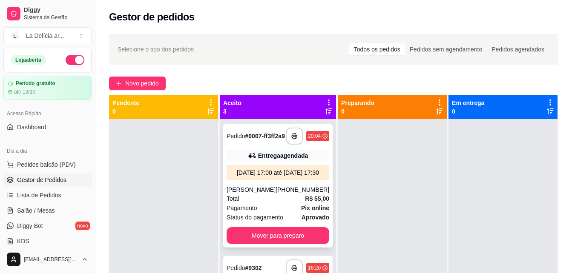
click at [267, 177] on div "[DATE] 17:00 até [DATE] 17:30" at bounding box center [278, 173] width 96 height 9
click at [288, 243] on button "Mover para preparo" at bounding box center [278, 235] width 103 height 17
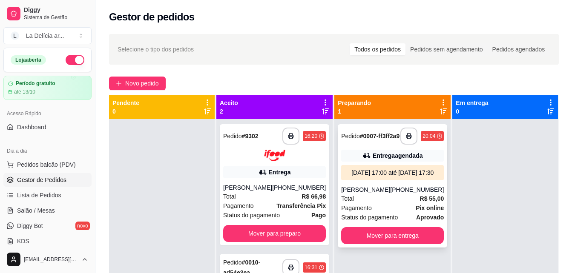
click at [383, 177] on div "[DATE] 17:00 até [DATE] 17:30" at bounding box center [392, 173] width 96 height 9
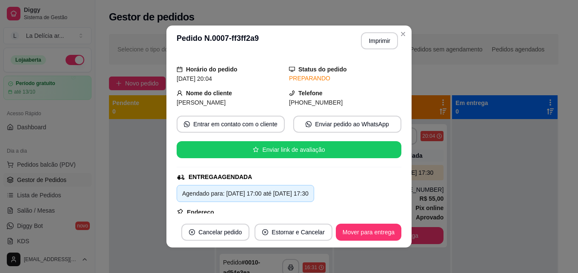
scroll to position [85, 0]
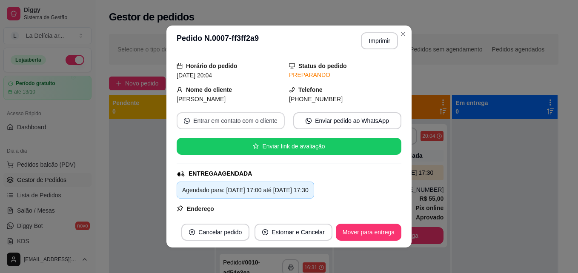
click at [225, 123] on button "Entrar em contato com o cliente" at bounding box center [231, 120] width 108 height 17
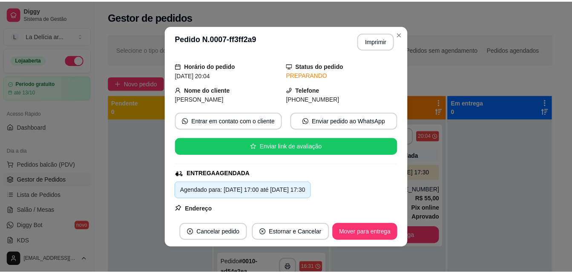
scroll to position [26, 0]
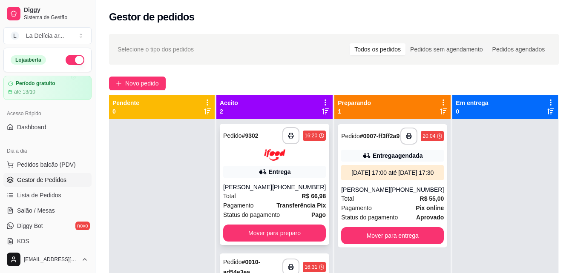
scroll to position [17, 0]
click at [281, 225] on button "Mover para preparo" at bounding box center [274, 233] width 103 height 17
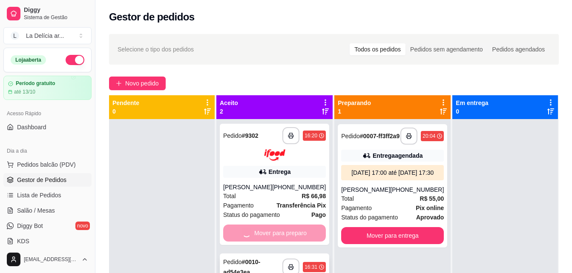
scroll to position [0, 0]
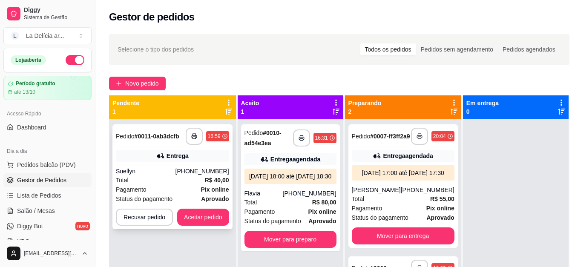
click at [172, 175] on div "Suellyn" at bounding box center [146, 171] width 60 height 9
click at [197, 218] on button "Aceitar pedido" at bounding box center [203, 217] width 52 height 17
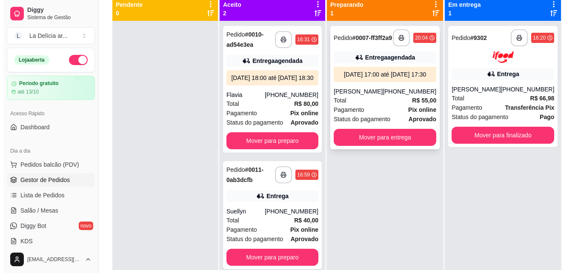
scroll to position [85, 0]
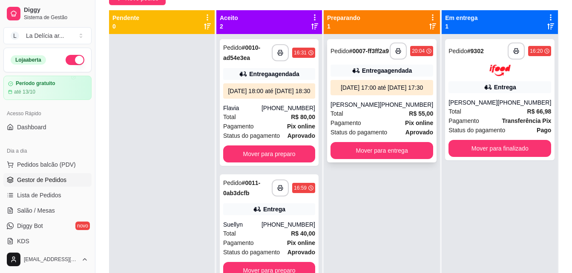
click at [381, 92] on div "[DATE] 17:00 até [DATE] 17:30" at bounding box center [382, 87] width 96 height 9
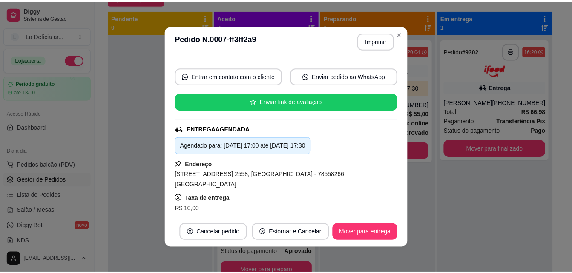
scroll to position [170, 0]
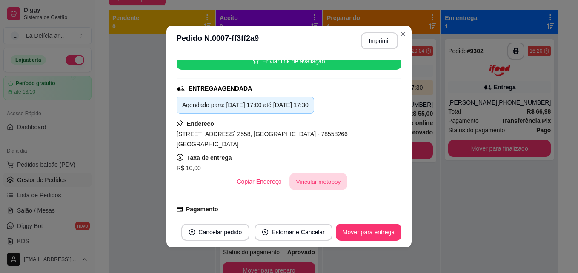
click at [300, 174] on button "Vincular motoboy" at bounding box center [319, 182] width 58 height 17
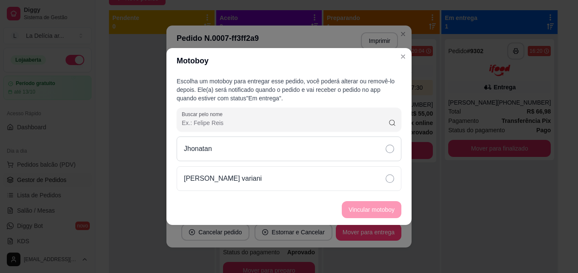
click at [393, 146] on icon at bounding box center [390, 149] width 9 height 9
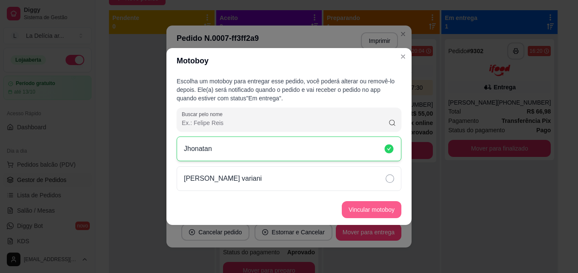
click at [374, 211] on button "Vincular motoboy" at bounding box center [372, 209] width 60 height 17
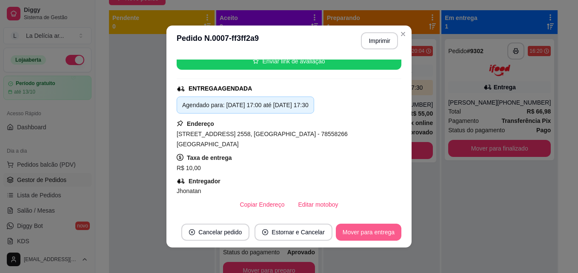
click at [358, 233] on button "Mover para entrega" at bounding box center [369, 232] width 66 height 17
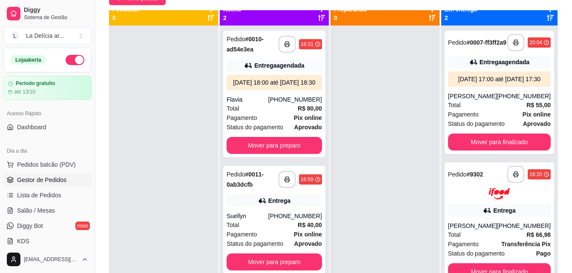
scroll to position [0, 0]
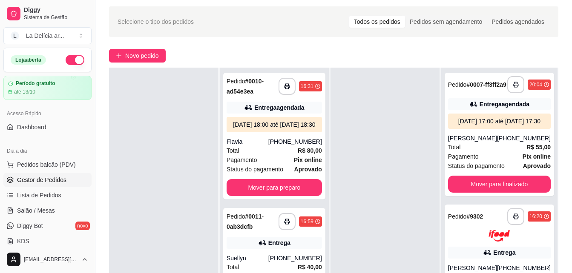
scroll to position [43, 0]
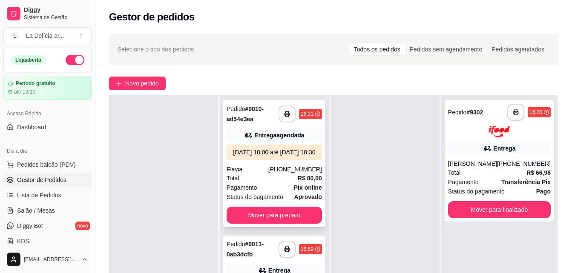
scroll to position [130, 0]
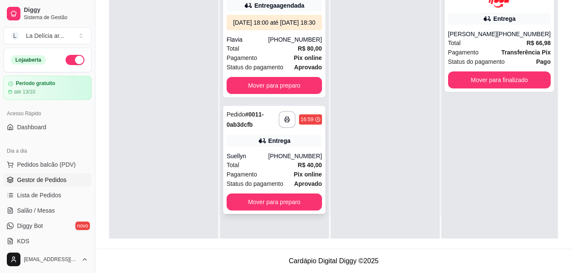
click at [277, 214] on div "**********" at bounding box center [274, 160] width 102 height 108
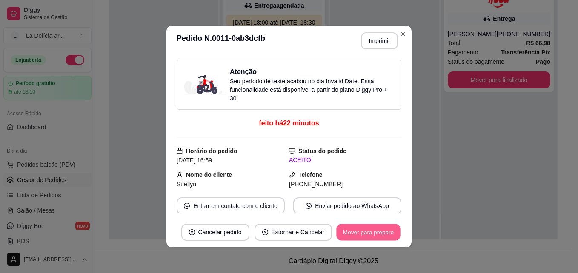
click at [382, 234] on button "Mover para preparo" at bounding box center [368, 232] width 64 height 17
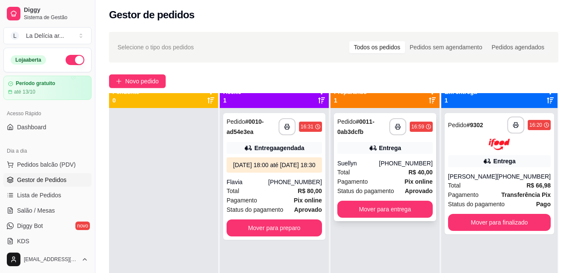
scroll to position [24, 0]
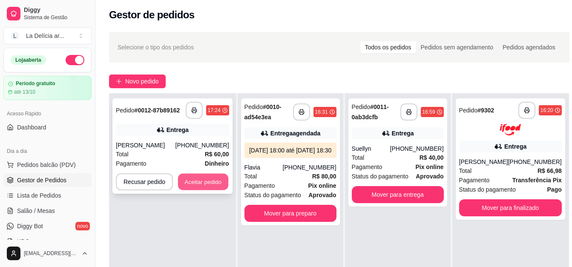
click at [190, 179] on button "Aceitar pedido" at bounding box center [203, 182] width 50 height 17
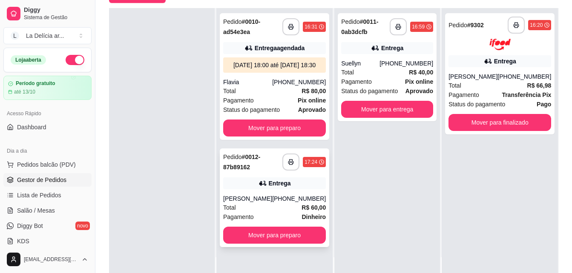
click at [267, 212] on div "Total R$ 60,00" at bounding box center [274, 207] width 103 height 9
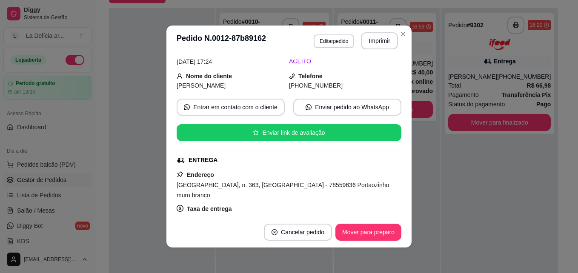
scroll to position [128, 0]
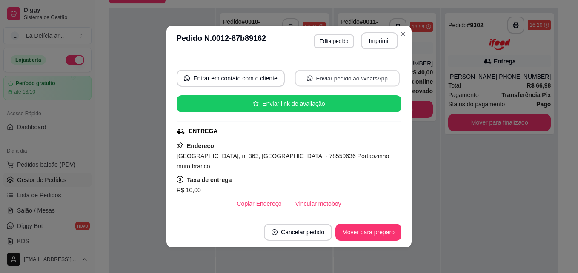
click at [331, 79] on button "Enviar pedido ao WhatsApp" at bounding box center [347, 78] width 105 height 17
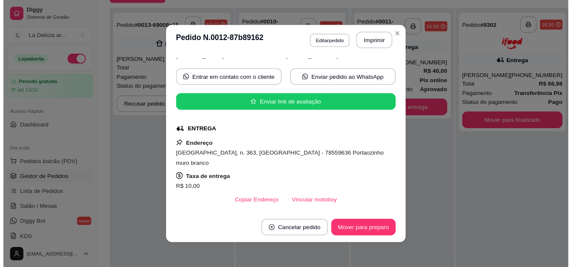
scroll to position [69, 0]
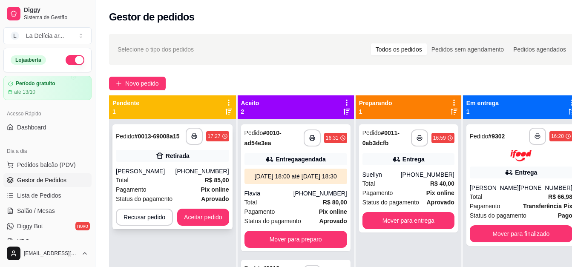
click at [173, 185] on div "Pagamento Pix online" at bounding box center [172, 189] width 113 height 9
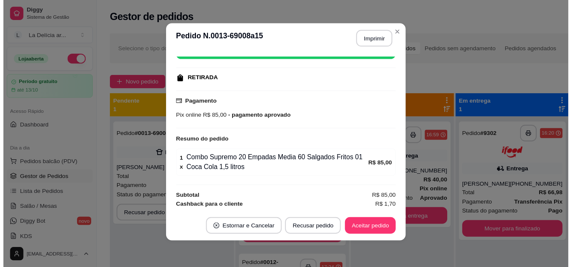
scroll to position [130, 0]
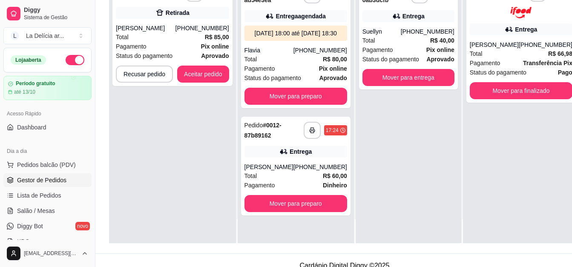
scroll to position [136, 0]
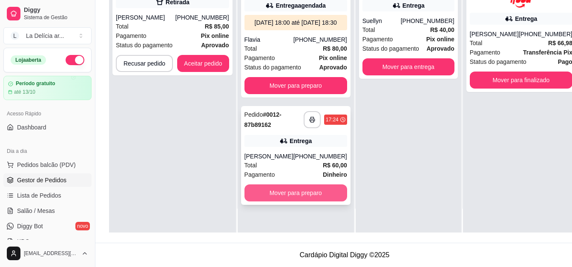
click at [296, 199] on button "Mover para preparo" at bounding box center [295, 192] width 103 height 17
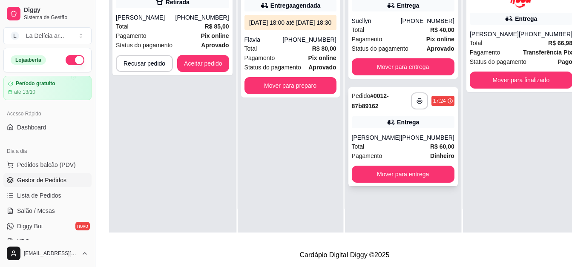
click at [397, 118] on div "Entrega" at bounding box center [408, 122] width 22 height 9
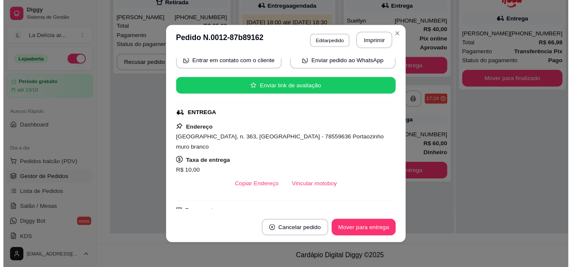
scroll to position [127, 0]
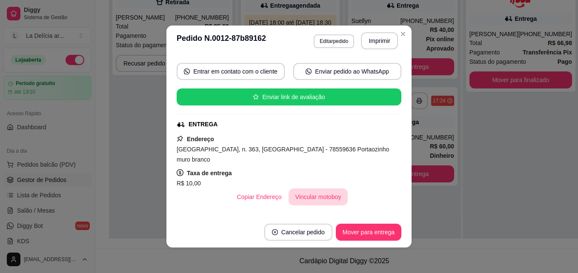
click at [304, 193] on button "Vincular motoboy" at bounding box center [319, 197] width 60 height 17
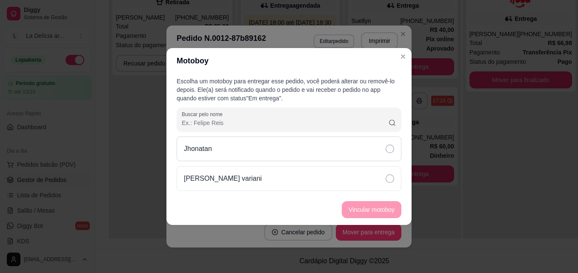
click at [391, 151] on icon at bounding box center [390, 149] width 9 height 9
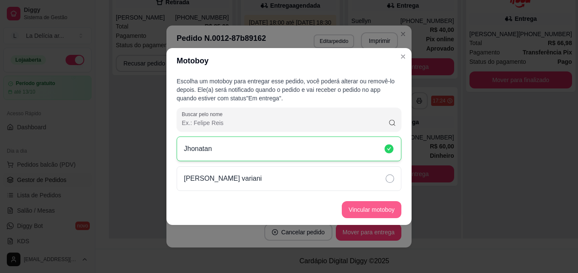
click at [381, 209] on button "Vincular motoboy" at bounding box center [372, 209] width 60 height 17
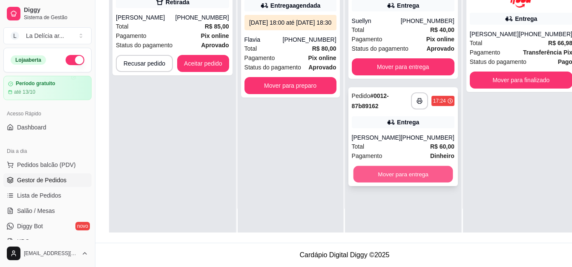
click at [414, 178] on button "Mover para entrega" at bounding box center [403, 174] width 100 height 17
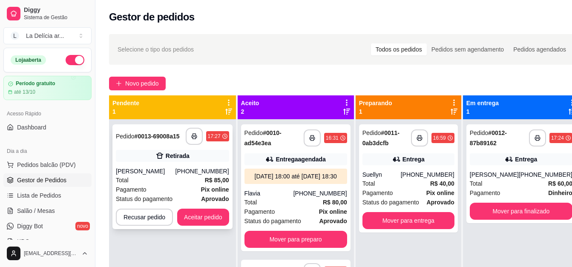
click at [178, 178] on div "Total R$ 85,00" at bounding box center [172, 179] width 113 height 9
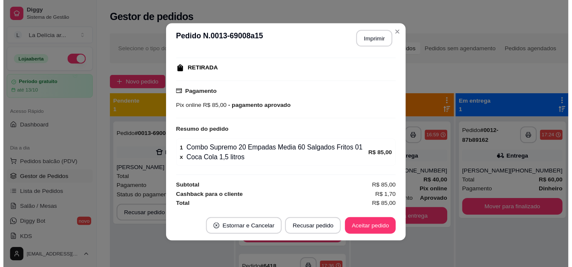
scroll to position [130, 0]
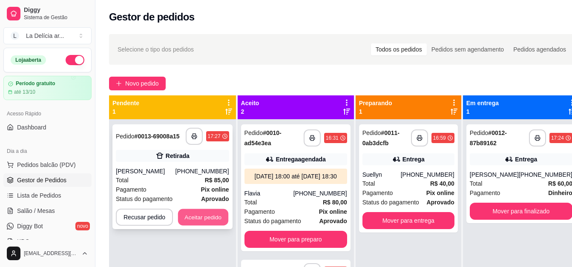
click at [200, 221] on button "Aceitar pedido" at bounding box center [203, 217] width 50 height 17
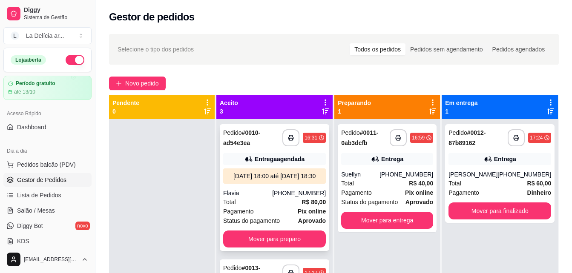
click at [272, 180] on div "[DATE] 18:00 até [DATE] 18:30" at bounding box center [275, 176] width 96 height 9
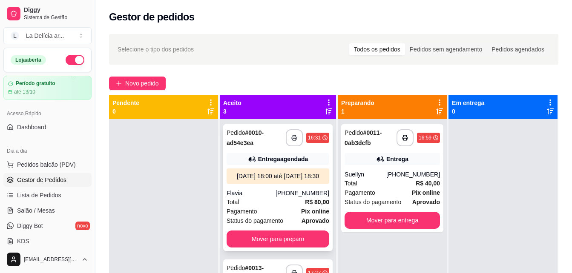
click at [271, 173] on div "[DATE] 18:00 até [DATE] 18:30" at bounding box center [278, 176] width 96 height 9
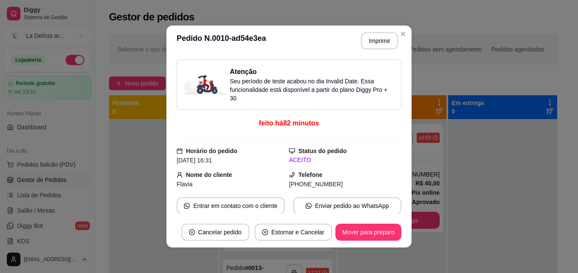
scroll to position [43, 0]
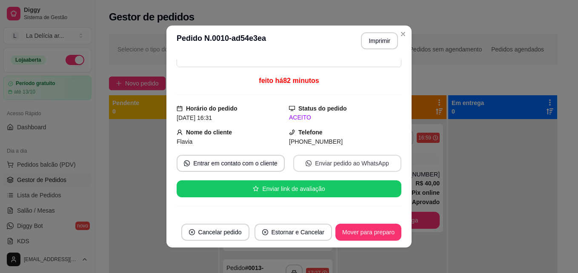
click at [327, 161] on button "Enviar pedido ao WhatsApp" at bounding box center [347, 163] width 108 height 17
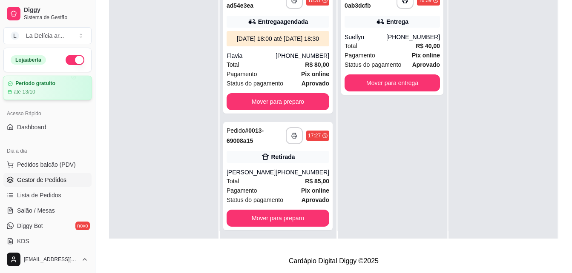
scroll to position [0, 0]
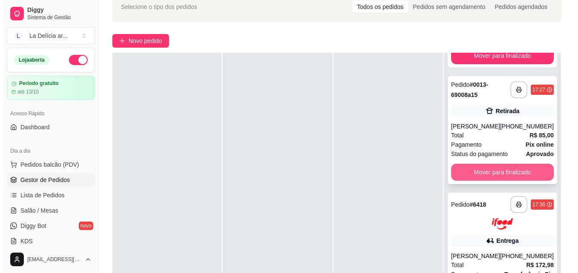
scroll to position [255, 0]
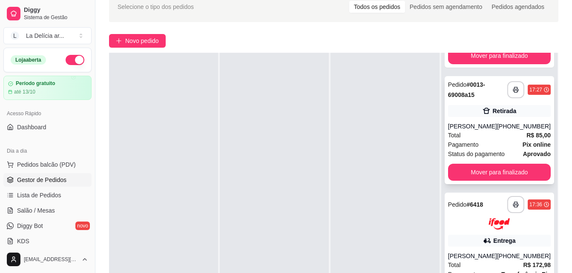
click at [486, 105] on div "Retirada" at bounding box center [499, 111] width 103 height 12
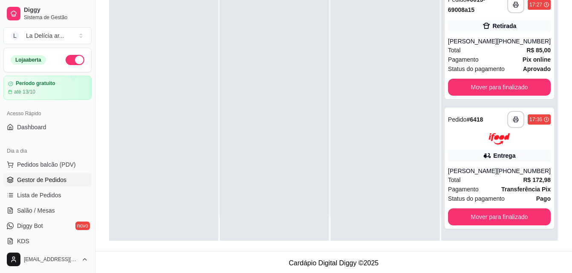
scroll to position [0, 0]
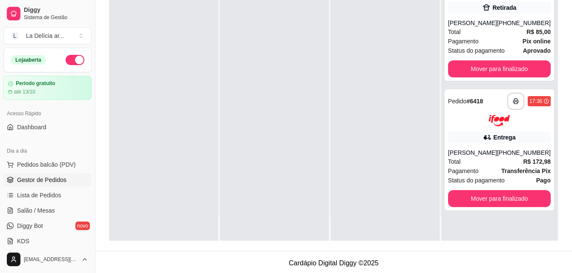
click at [117, 93] on div at bounding box center [163, 104] width 109 height 273
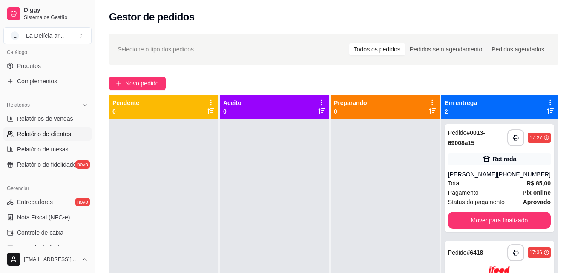
scroll to position [298, 0]
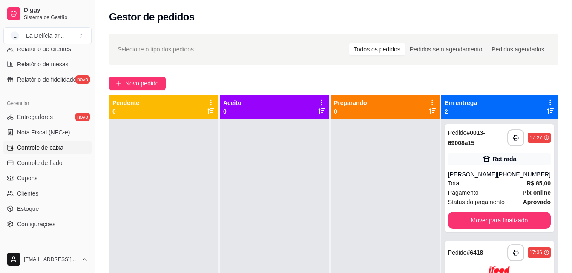
click at [45, 144] on span "Controle de caixa" at bounding box center [40, 147] width 46 height 9
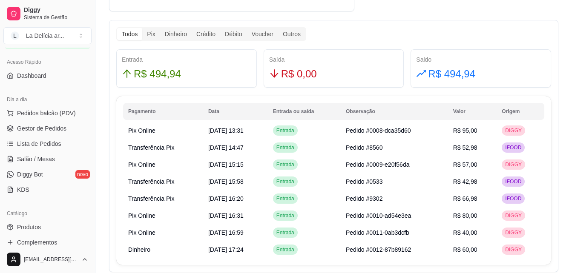
scroll to position [43, 0]
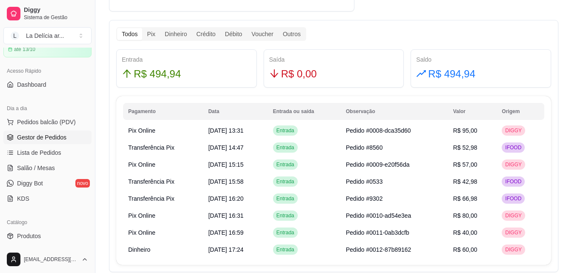
click at [48, 140] on span "Gestor de Pedidos" at bounding box center [41, 137] width 49 height 9
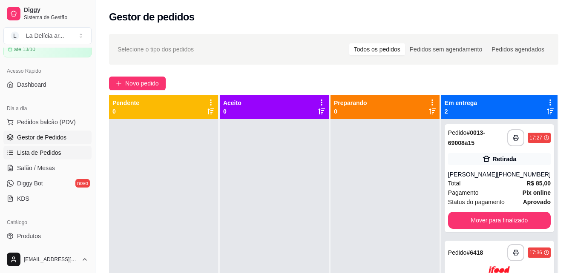
click at [42, 153] on span "Lista de Pedidos" at bounding box center [39, 153] width 44 height 9
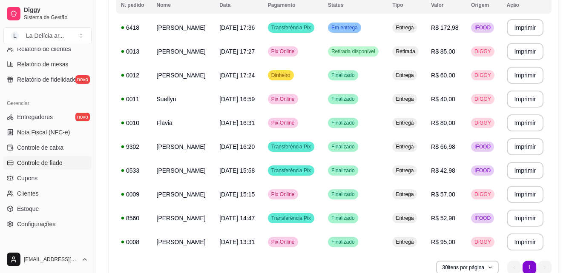
scroll to position [255, 0]
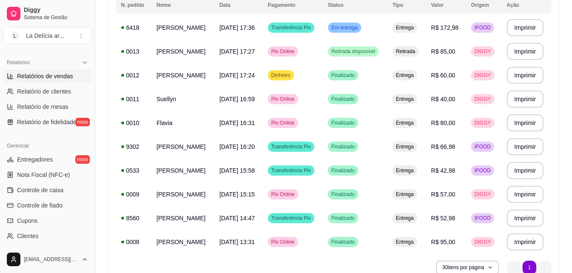
click at [59, 76] on span "Relatórios de vendas" at bounding box center [45, 76] width 56 height 9
select select "ALL"
select select "0"
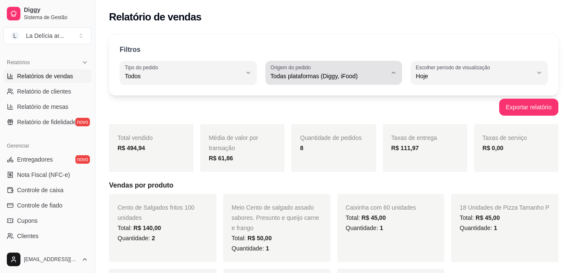
click at [321, 71] on div "Todas plataformas (Diggy, iFood)" at bounding box center [328, 72] width 117 height 17
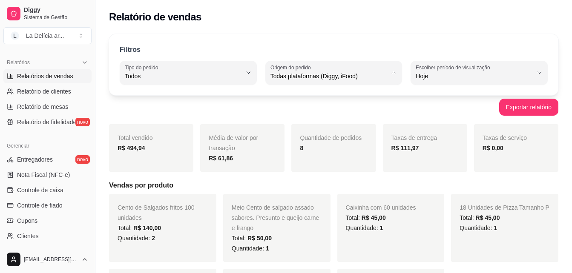
click at [299, 115] on span "Diggy" at bounding box center [329, 110] width 110 height 8
type input "DIGGY"
select select "DIGGY"
click at [310, 42] on div "Filtros ALL Tipo do pedido Todos Entrega Retirada Mesa Consumo local Tipo do pe…" at bounding box center [333, 64] width 449 height 61
click at [271, 184] on h5 "Vendas por produto" at bounding box center [333, 186] width 449 height 10
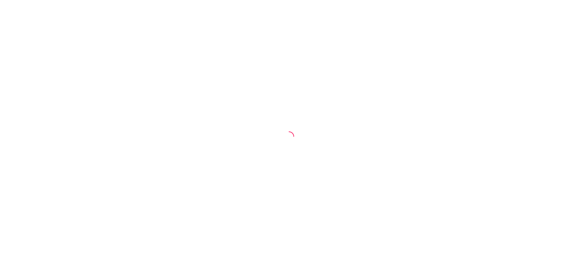
select select "ALL"
select select "0"
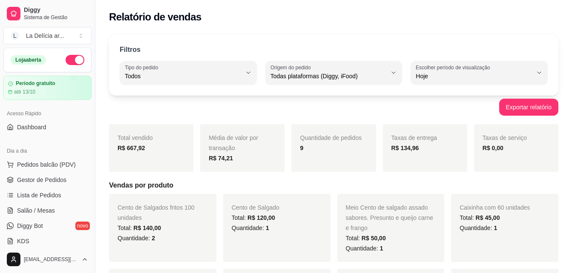
click at [261, 144] on div "Média de valor por transação R$ 74,21" at bounding box center [242, 148] width 84 height 48
